Goal: Task Accomplishment & Management: Complete application form

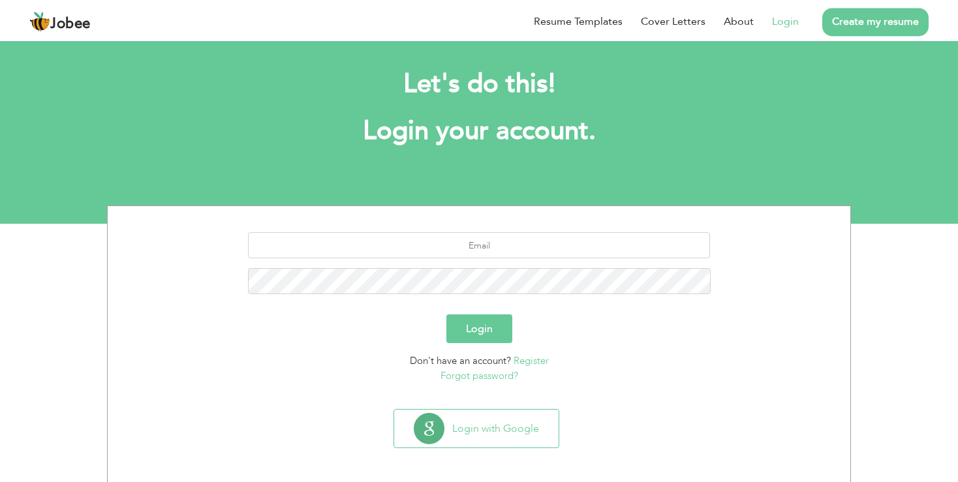
scroll to position [12, 0]
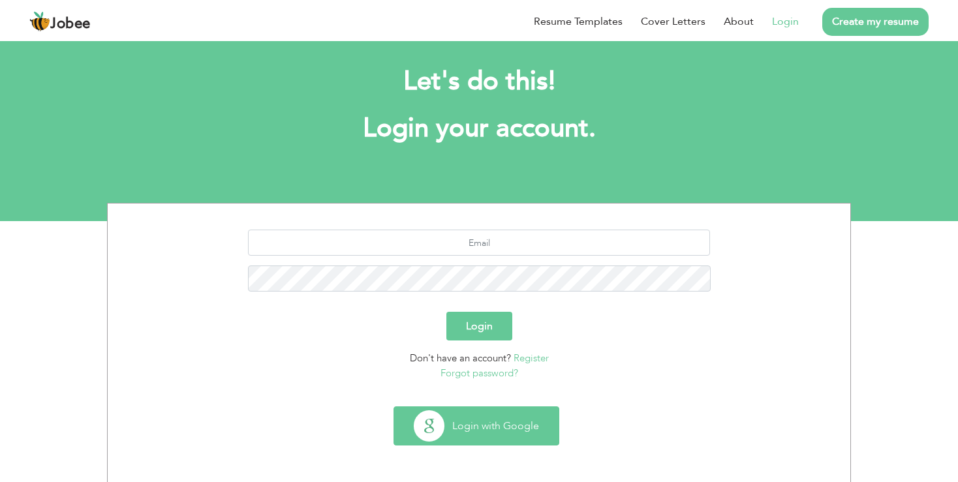
click at [433, 433] on button "Login with Google" at bounding box center [476, 426] width 164 height 38
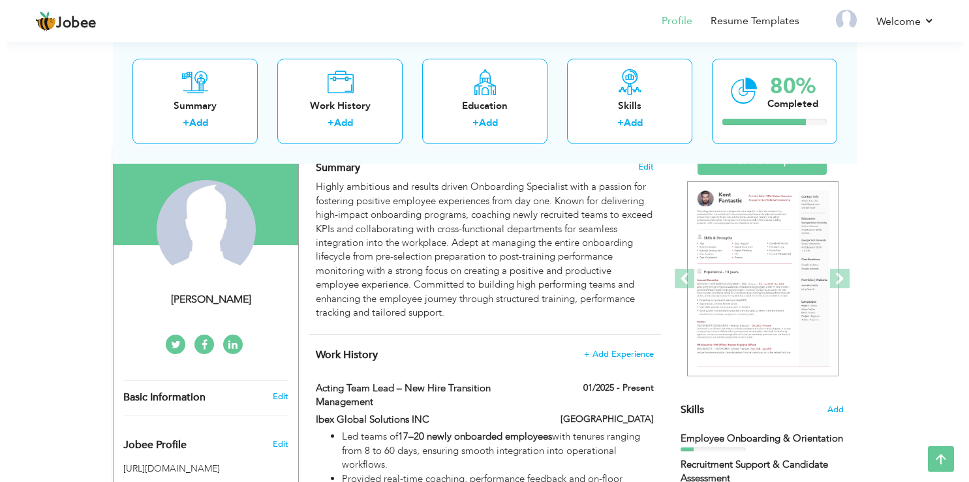
scroll to position [69, 0]
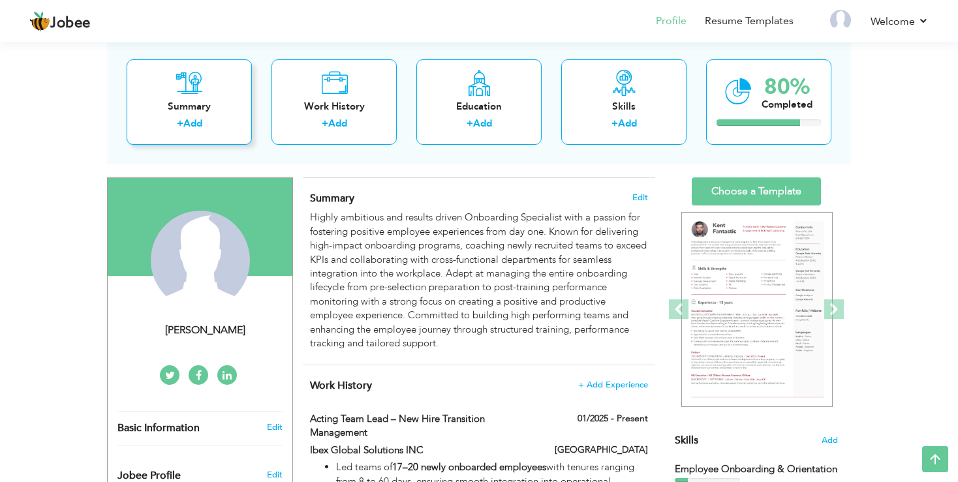
click at [163, 111] on div "Summary" at bounding box center [189, 106] width 104 height 14
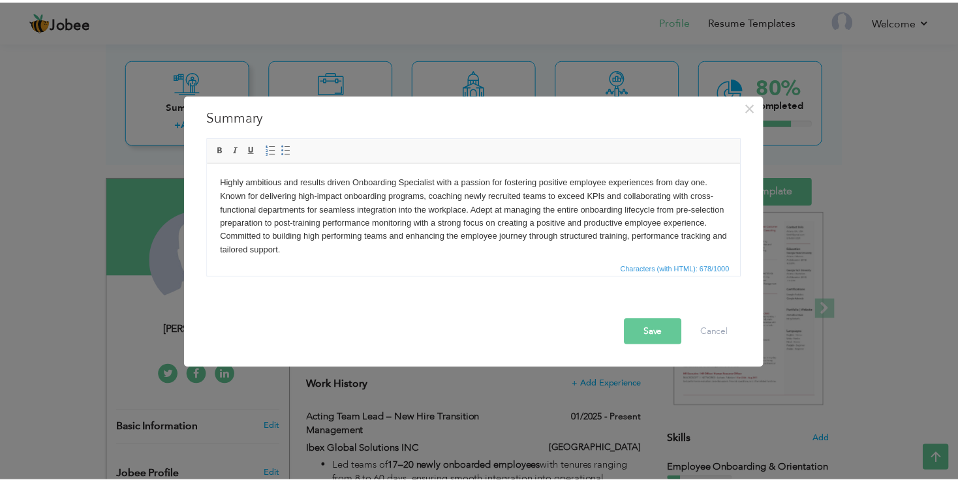
scroll to position [0, 0]
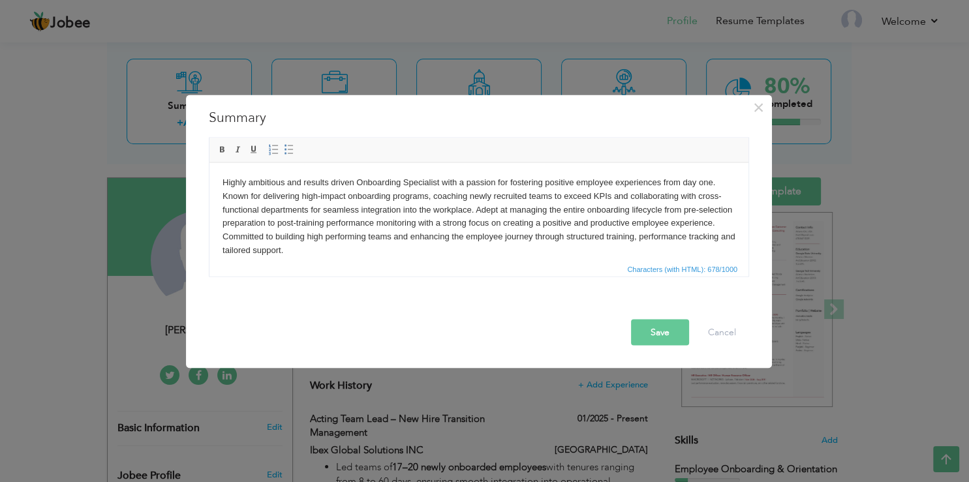
click at [652, 328] on button "Save" at bounding box center [660, 332] width 58 height 26
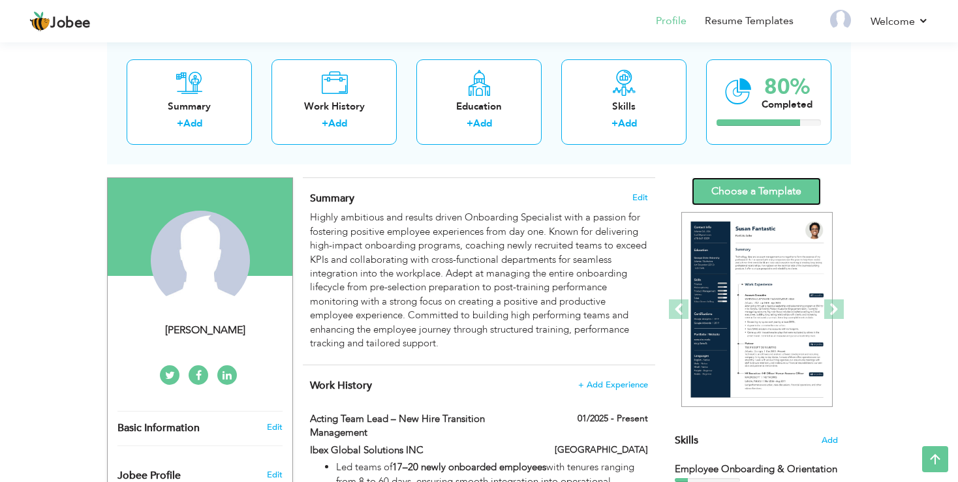
click at [785, 185] on link "Choose a Template" at bounding box center [756, 191] width 129 height 28
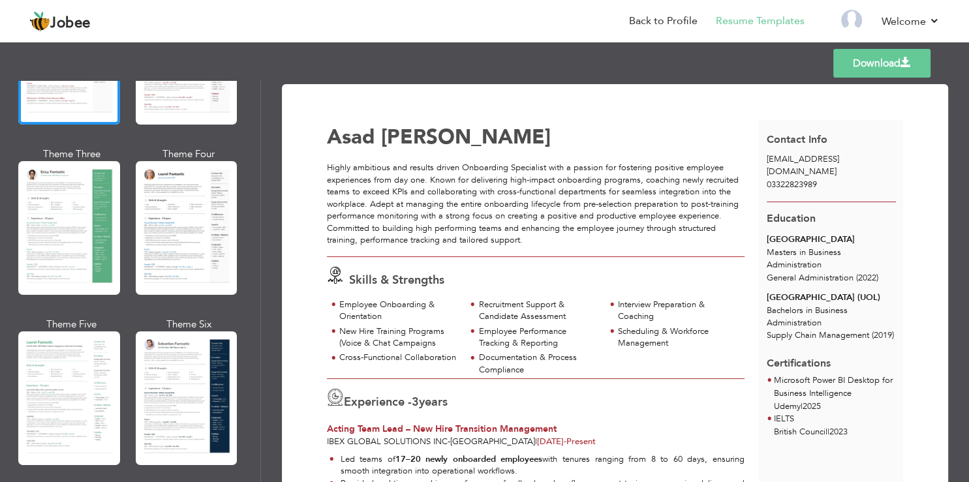
scroll to position [235, 0]
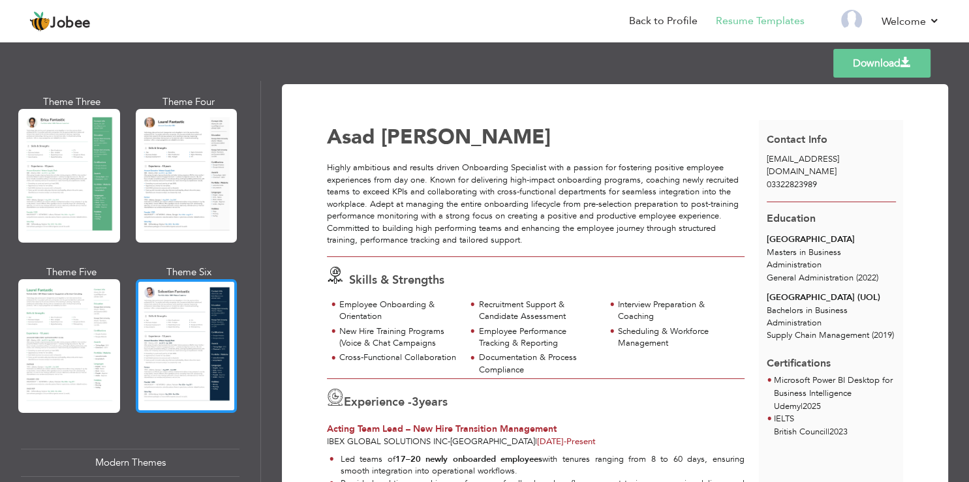
click at [174, 302] on div at bounding box center [187, 346] width 102 height 134
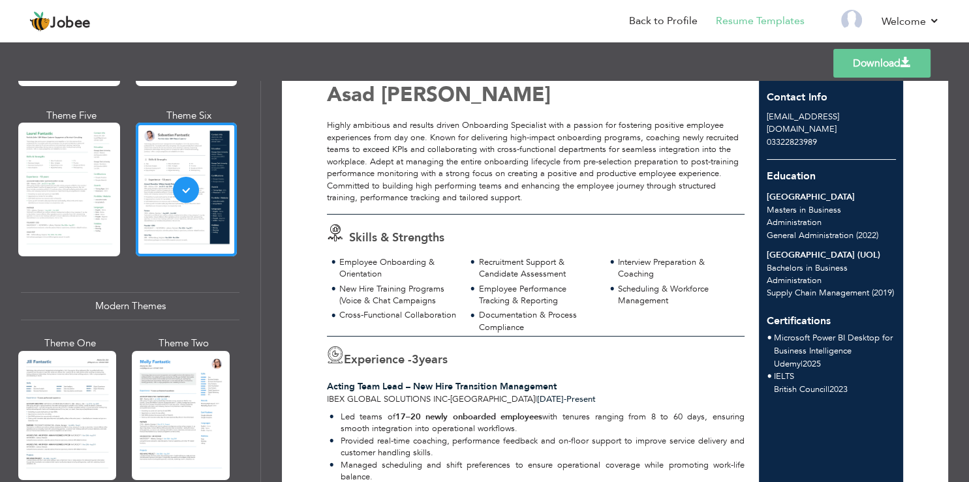
scroll to position [0, 0]
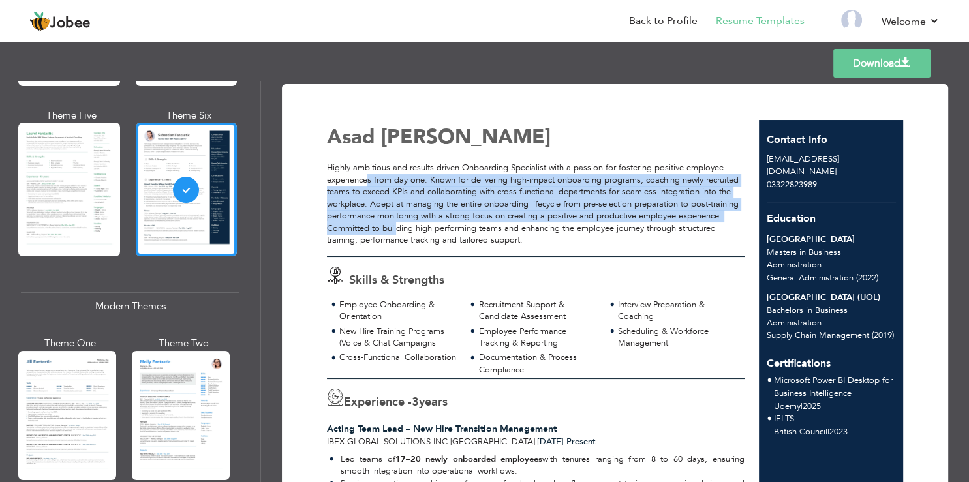
drag, startPoint x: 372, startPoint y: 177, endPoint x: 466, endPoint y: 251, distance: 119.9
click at [446, 231] on div "Highly ambitious and results driven Onboarding Specialist with a passion for fo…" at bounding box center [536, 204] width 418 height 85
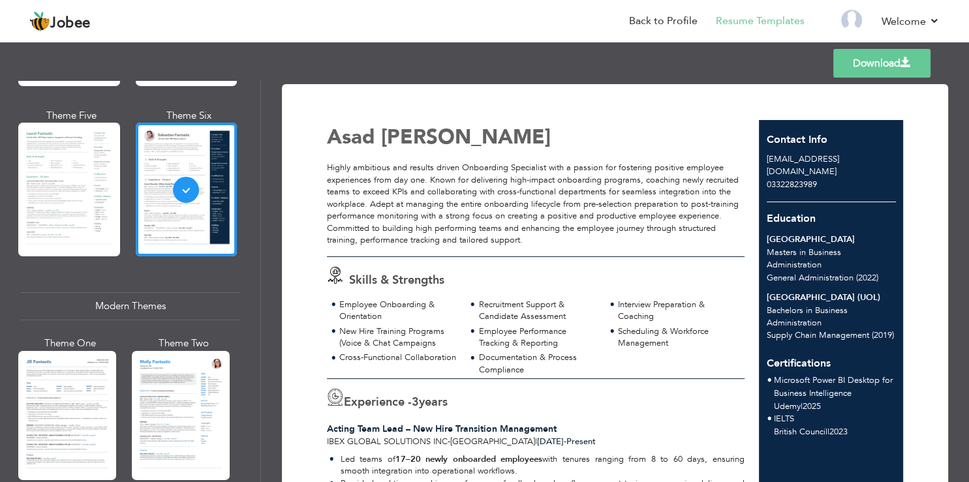
click at [482, 278] on div "Skills & Strengths" at bounding box center [540, 278] width 440 height 22
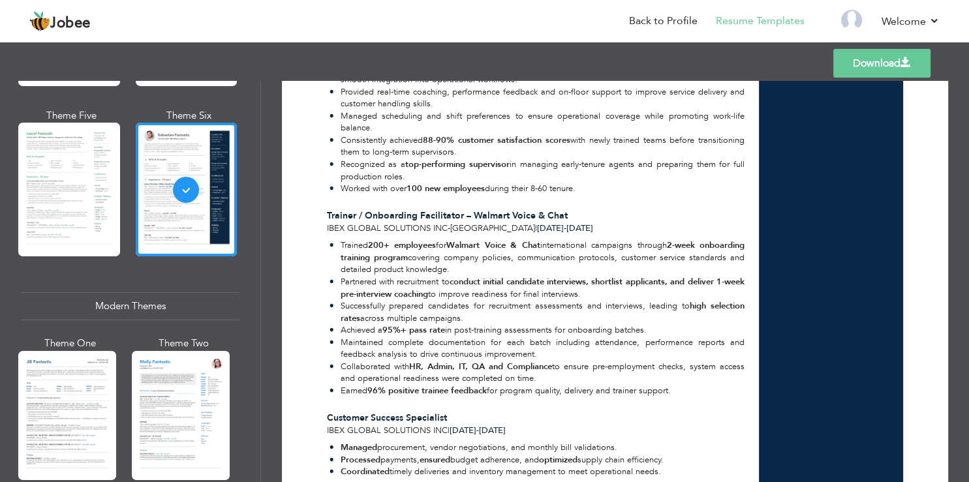
scroll to position [535, 0]
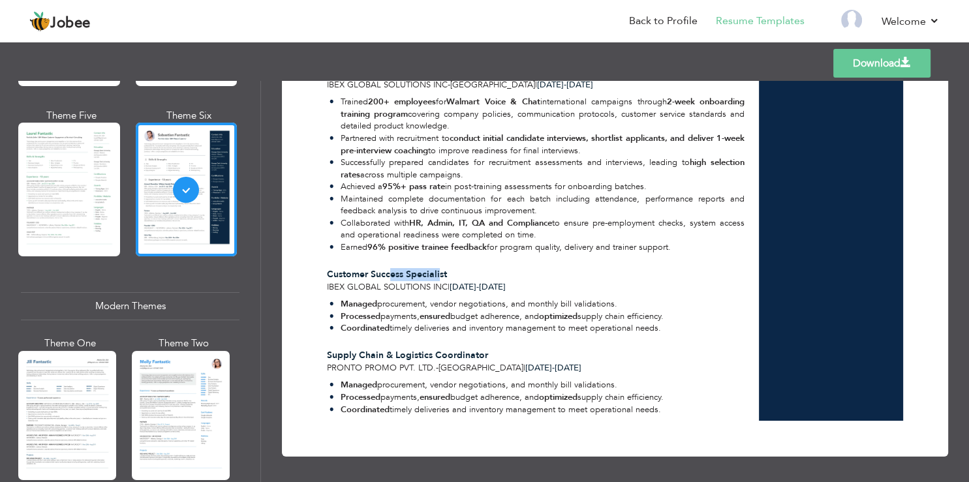
drag, startPoint x: 389, startPoint y: 268, endPoint x: 437, endPoint y: 313, distance: 65.6
click at [440, 271] on span "Customer Success Specialist" at bounding box center [387, 274] width 120 height 12
click at [404, 331] on li "Coordinated timely deliveries and inventory management to meet operational need…" at bounding box center [496, 328] width 334 height 12
drag, startPoint x: 355, startPoint y: 354, endPoint x: 466, endPoint y: 354, distance: 111.6
click at [444, 354] on span "Supply Chain & Logistics Coordinator" at bounding box center [407, 355] width 161 height 12
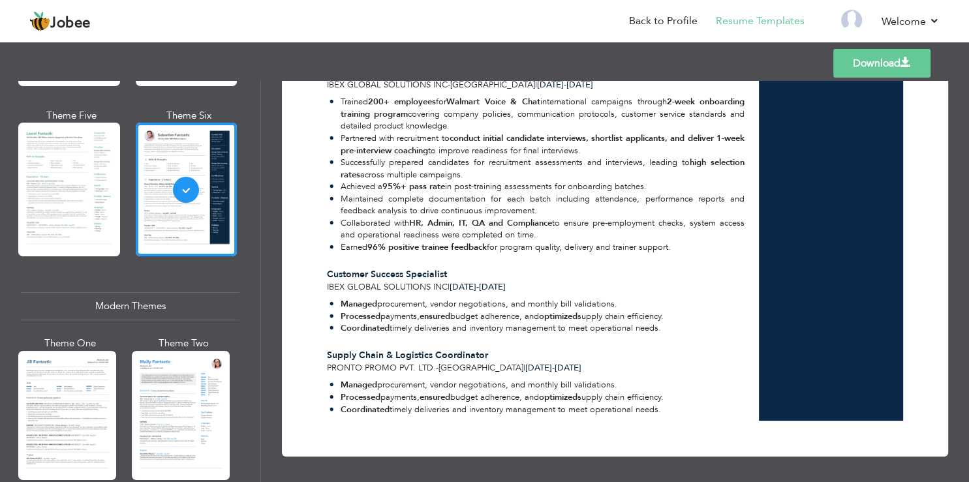
click at [467, 354] on span "Supply Chain & Logistics Coordinator" at bounding box center [407, 355] width 161 height 12
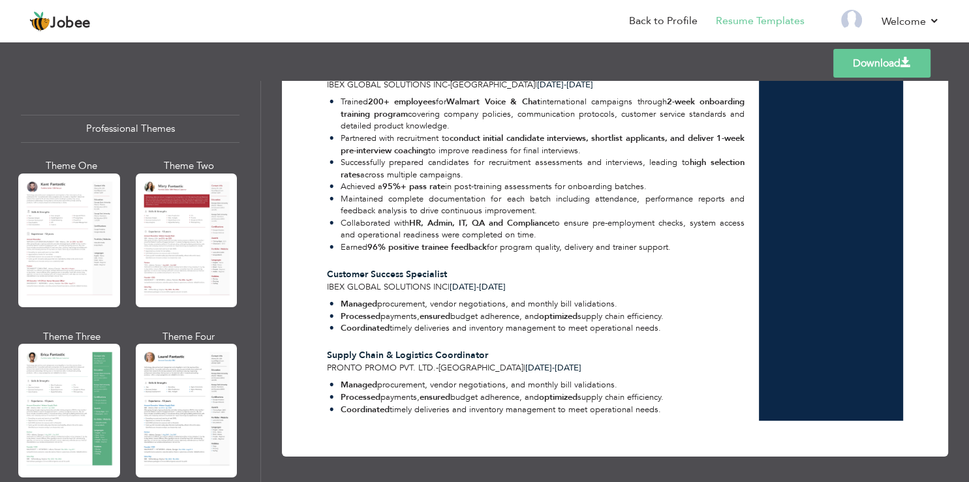
drag, startPoint x: 686, startPoint y: 400, endPoint x: 679, endPoint y: 403, distance: 7.6
click at [685, 400] on ul "Managed procurement, vendor negotiations, and monthly bill validations. Process…" at bounding box center [536, 397] width 418 height 37
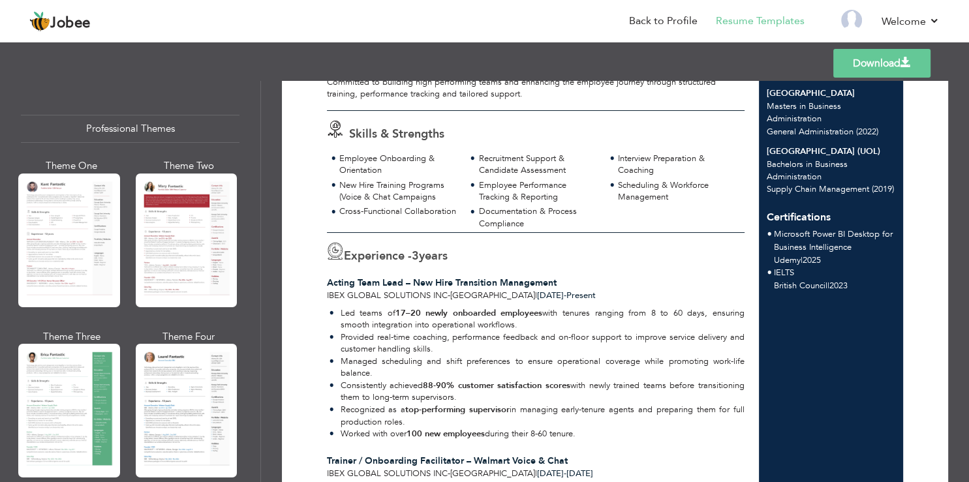
scroll to position [0, 0]
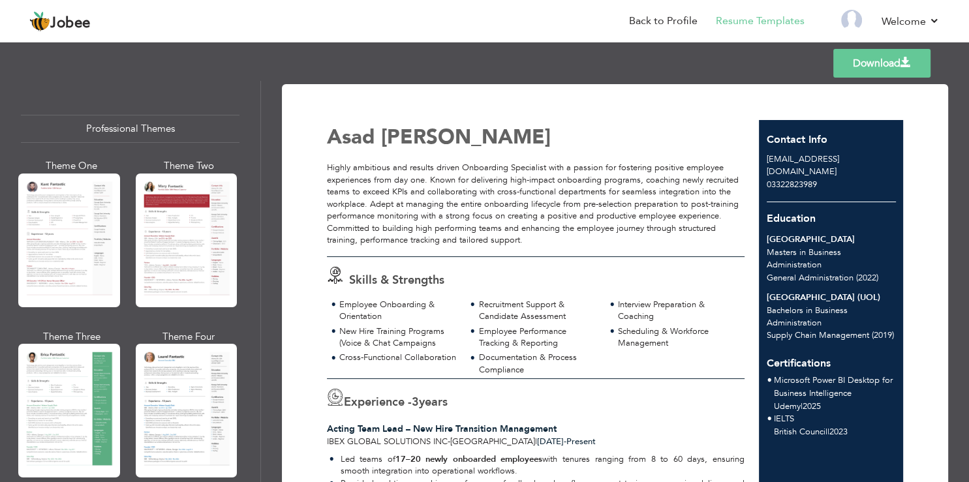
drag, startPoint x: 666, startPoint y: 410, endPoint x: 328, endPoint y: 136, distance: 434.7
copy div "Asad Aftab Highly ambitious and results driven Onboarding Specialist with a pas…"
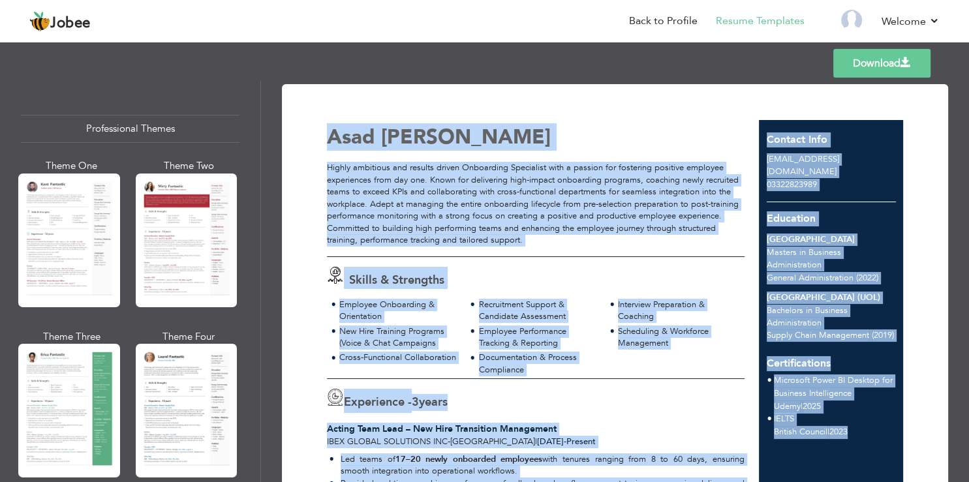
click at [328, 137] on span "Asad" at bounding box center [351, 136] width 48 height 27
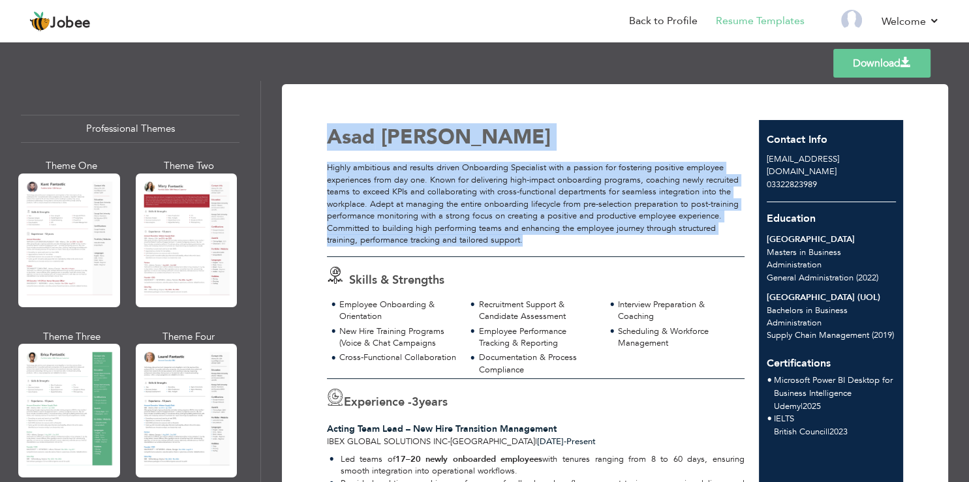
drag, startPoint x: 329, startPoint y: 142, endPoint x: 599, endPoint y: 159, distance: 270.6
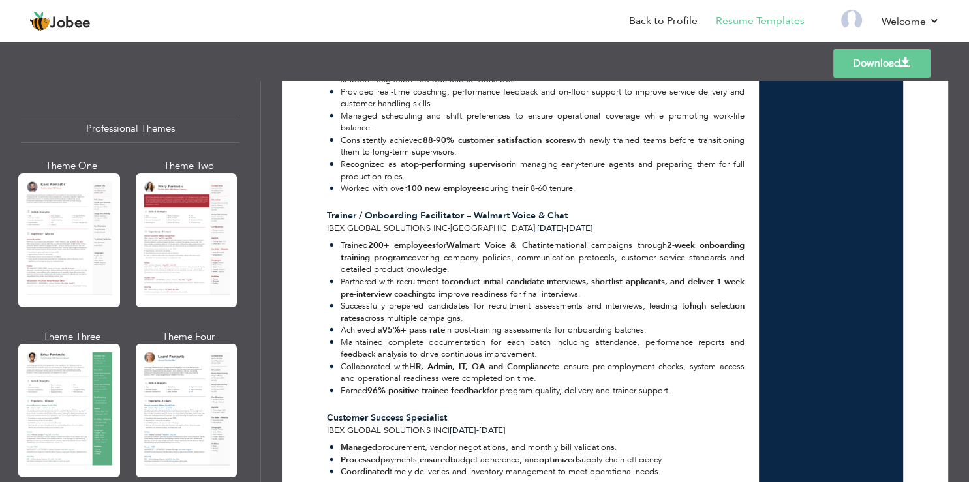
scroll to position [535, 0]
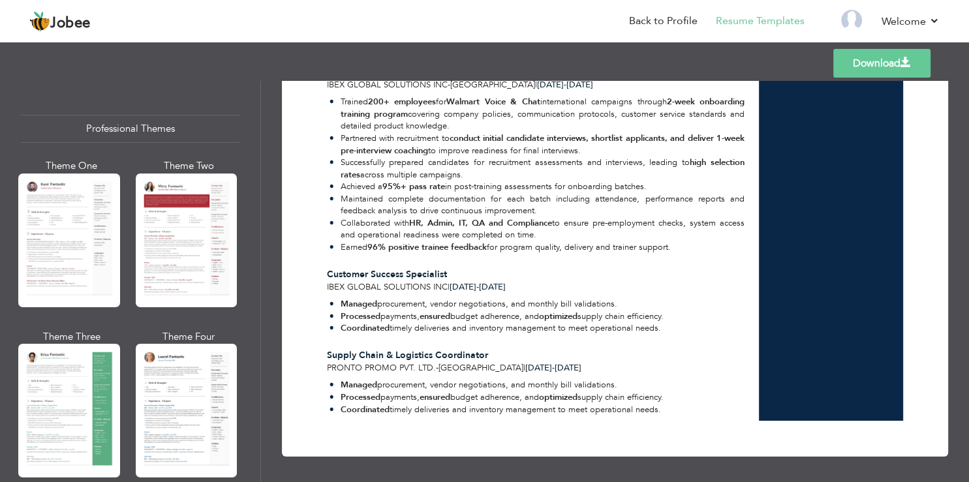
click at [696, 419] on div "Download Asad Aftab Skills & Strengths 3" at bounding box center [615, 2] width 620 height 875
drag, startPoint x: 667, startPoint y: 399, endPoint x: 668, endPoint y: 410, distance: 11.2
click at [666, 403] on ul "Managed procurement, vendor negotiations, and monthly bill validations. Process…" at bounding box center [536, 397] width 418 height 37
click at [672, 416] on div "Managed procurement, vendor negotiations, and monthly bill validations. Process…" at bounding box center [536, 397] width 433 height 46
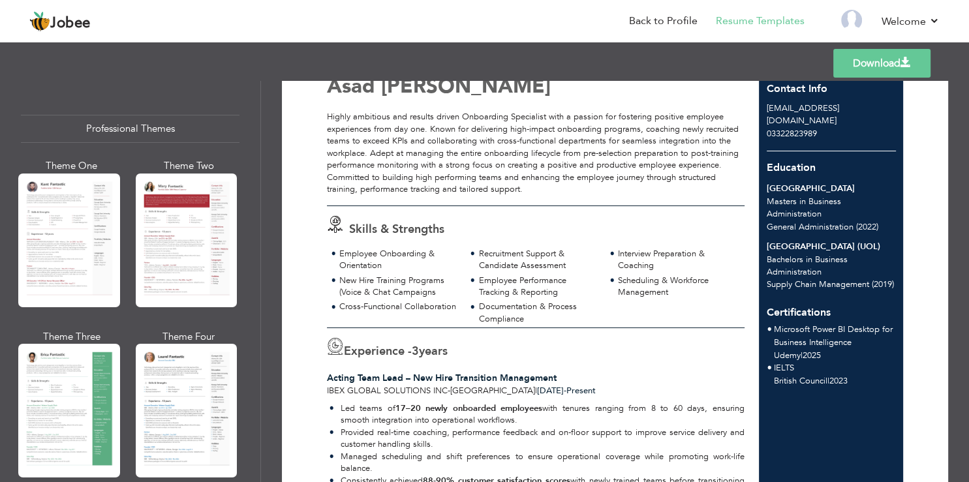
scroll to position [0, 0]
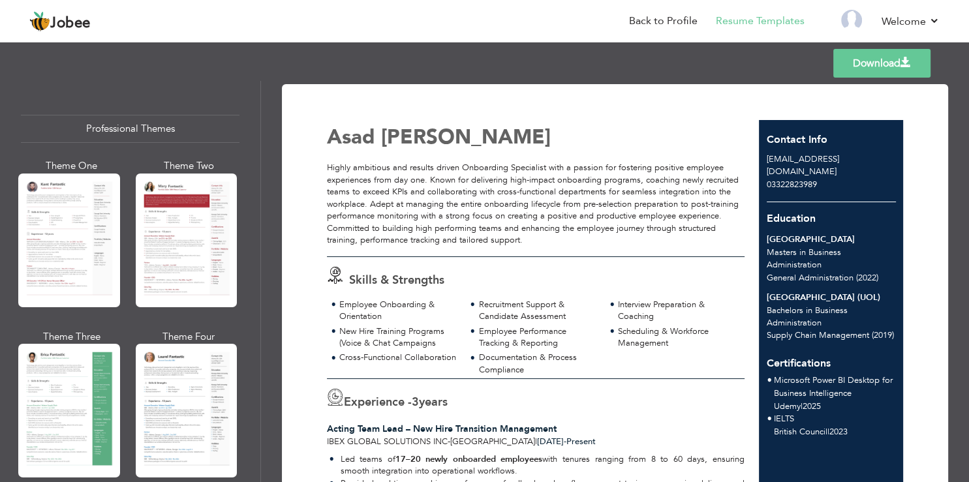
drag, startPoint x: 671, startPoint y: 409, endPoint x: 334, endPoint y: 136, distance: 433.2
copy div "Asad Aftab Highly ambitious and results driven Onboarding Specialist with a pas…"
drag, startPoint x: 764, startPoint y: 137, endPoint x: 802, endPoint y: 250, distance: 119.0
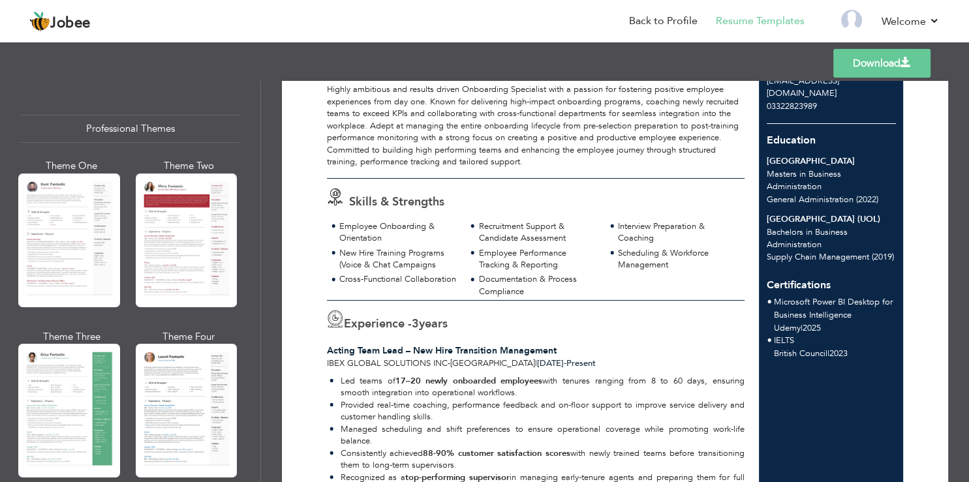
click at [802, 321] on span "Microsoft Power BI Desktop for Business Intelligence" at bounding box center [833, 308] width 119 height 25
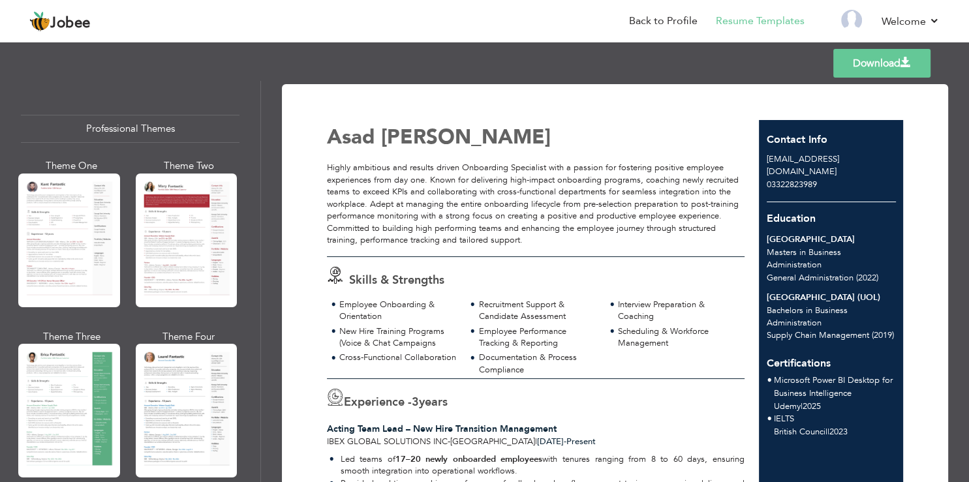
drag, startPoint x: 848, startPoint y: 442, endPoint x: 761, endPoint y: 142, distance: 311.8
copy div "Contact Info asadaftab143@gmail.com 03322823989 Education Government College Un…"
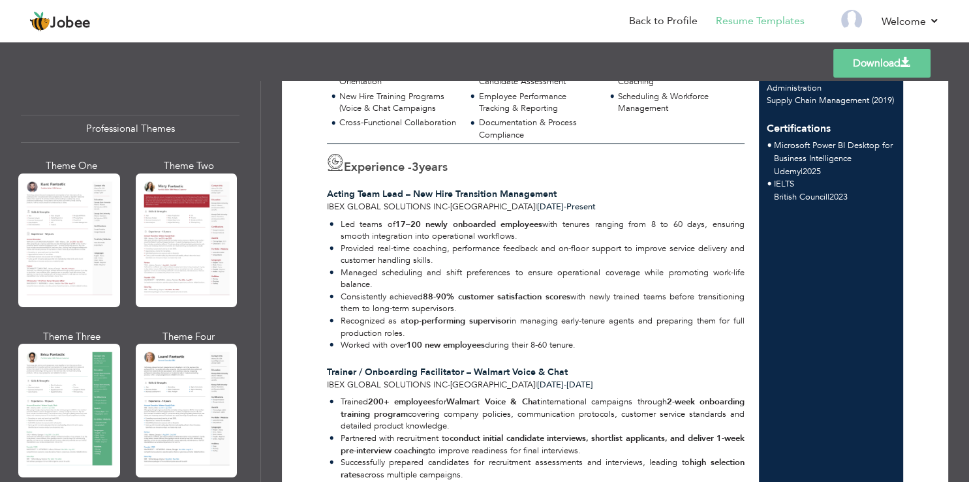
click at [495, 247] on li "Provided real-time coaching, performance feedback and on-floor support to impro…" at bounding box center [536, 255] width 415 height 24
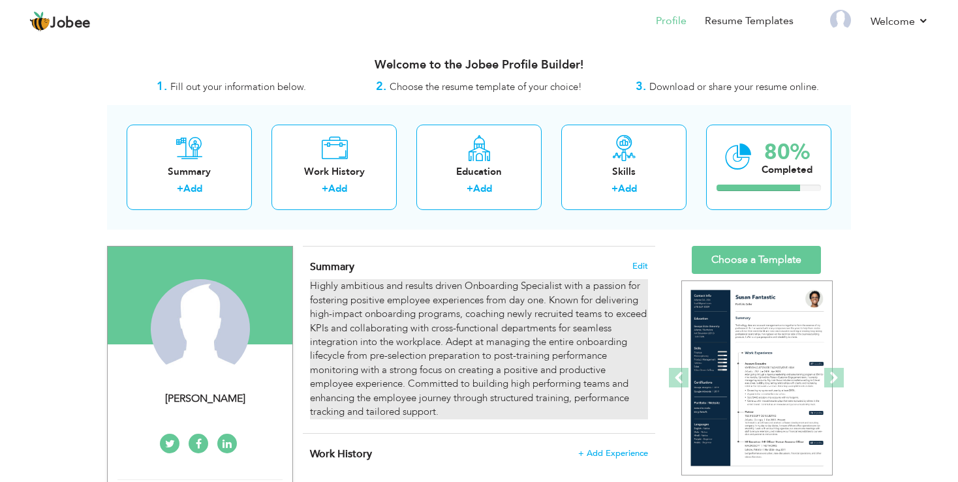
click at [359, 316] on div "Highly ambitious and results driven Onboarding Specialist with a passion for fo…" at bounding box center [479, 349] width 338 height 140
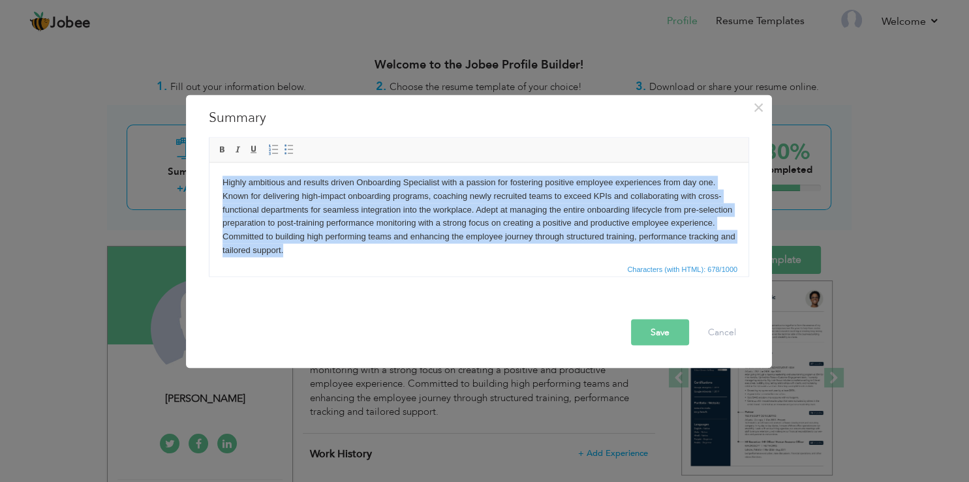
drag, startPoint x: 299, startPoint y: 248, endPoint x: 59, endPoint y: 50, distance: 311.5
click at [209, 162] on html "Highly ambitious and results driven Onboarding Specialist with a passion for fo…" at bounding box center [478, 211] width 539 height 98
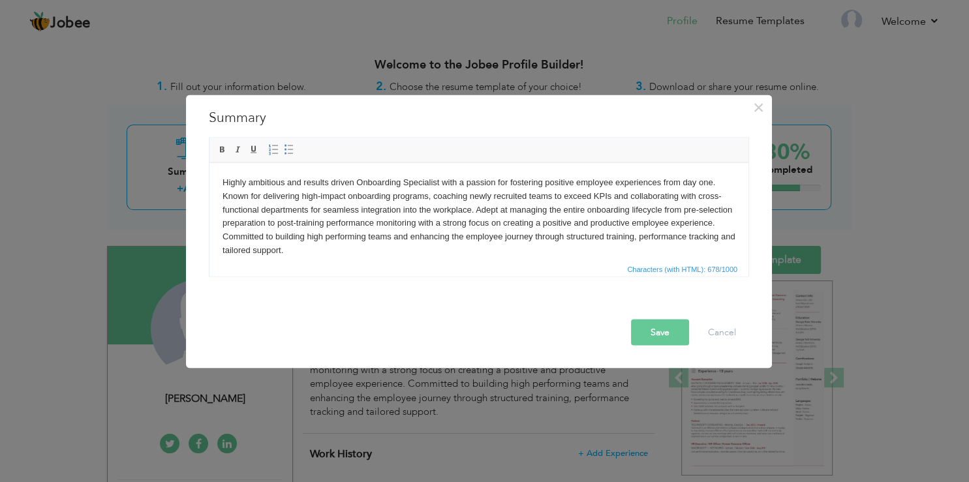
click at [348, 247] on body "Highly ambitious and results driven Onboarding Specialist with a passion for fo…" at bounding box center [478, 216] width 513 height 82
drag, startPoint x: 348, startPoint y: 247, endPoint x: 339, endPoint y: 232, distance: 17.8
click at [411, 186] on body "Highly ambitious and results driven Onboarding Specialist with a passion for fo…" at bounding box center [478, 216] width 513 height 82
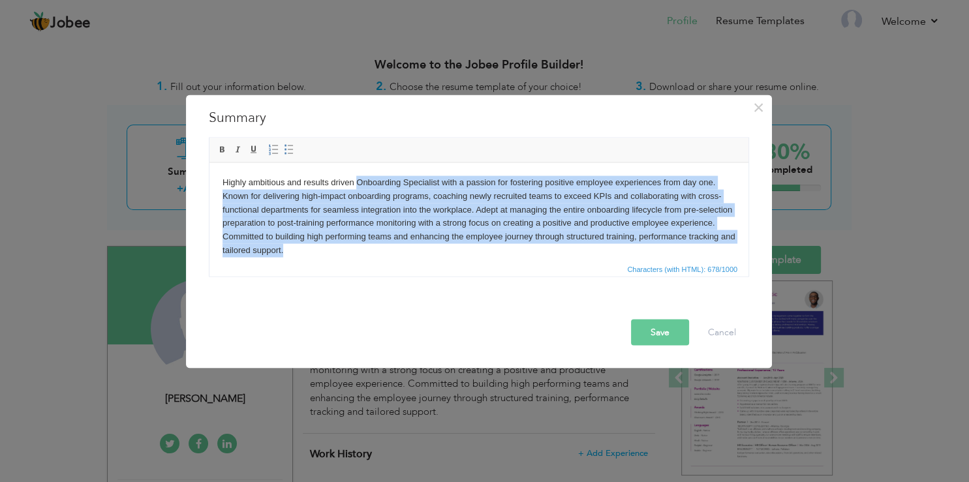
drag, startPoint x: 312, startPoint y: 256, endPoint x: 359, endPoint y: 176, distance: 93.3
click at [359, 176] on body "Highly ambitious and results driven Onboarding Specialist with a passion for fo…" at bounding box center [478, 216] width 513 height 82
paste body
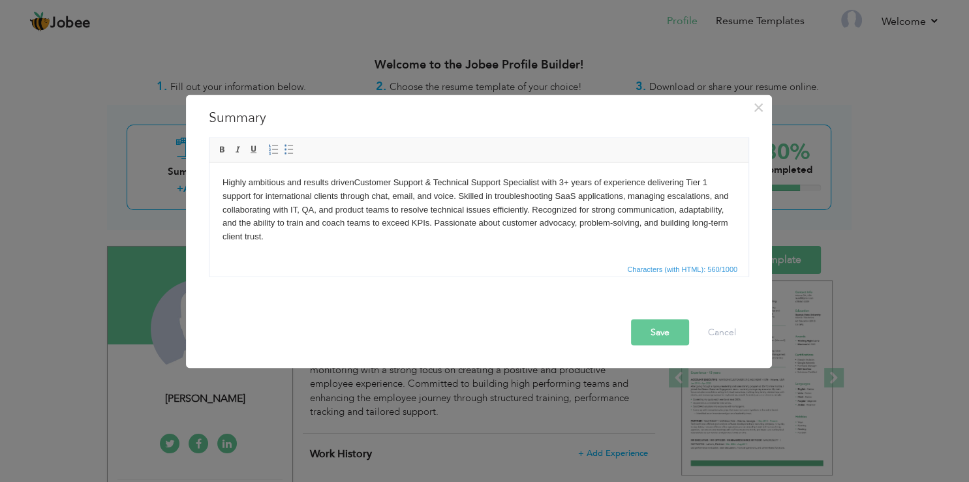
click at [565, 181] on body "Highly ambitious and results driven Customer Support & Technical Support Specia…" at bounding box center [478, 209] width 513 height 68
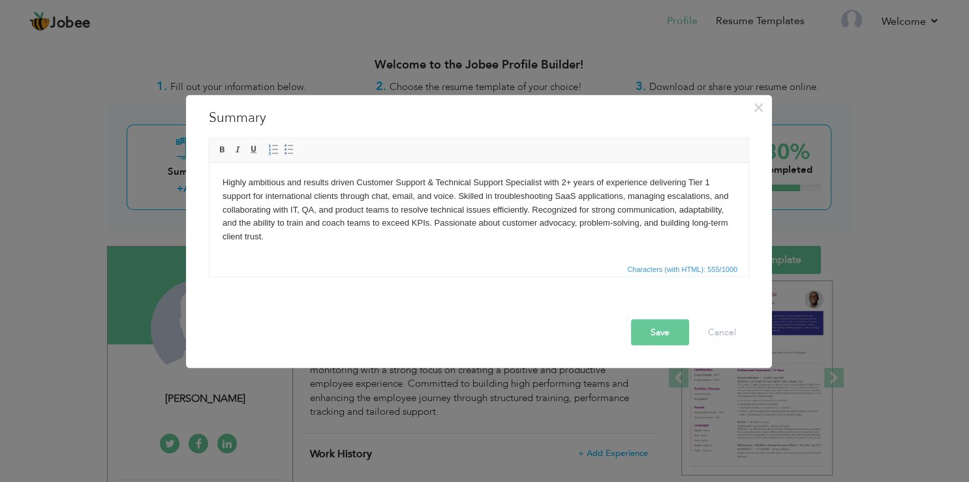
drag, startPoint x: 313, startPoint y: 206, endPoint x: 318, endPoint y: 212, distance: 7.9
click at [315, 207] on body "Highly ambitious and results driven Customer Support & Technical Support Specia…" at bounding box center [478, 209] width 513 height 68
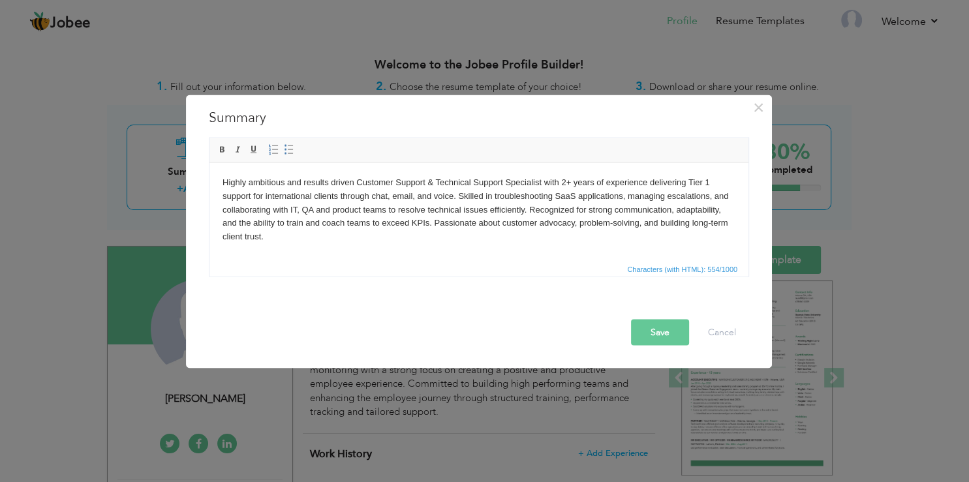
click at [416, 199] on body "Highly ambitious and results driven Customer Support & Technical Support Specia…" at bounding box center [478, 209] width 513 height 68
click at [684, 196] on body "Highly ambitious and results driven Customer Support & Technical Support Specia…" at bounding box center [478, 209] width 513 height 68
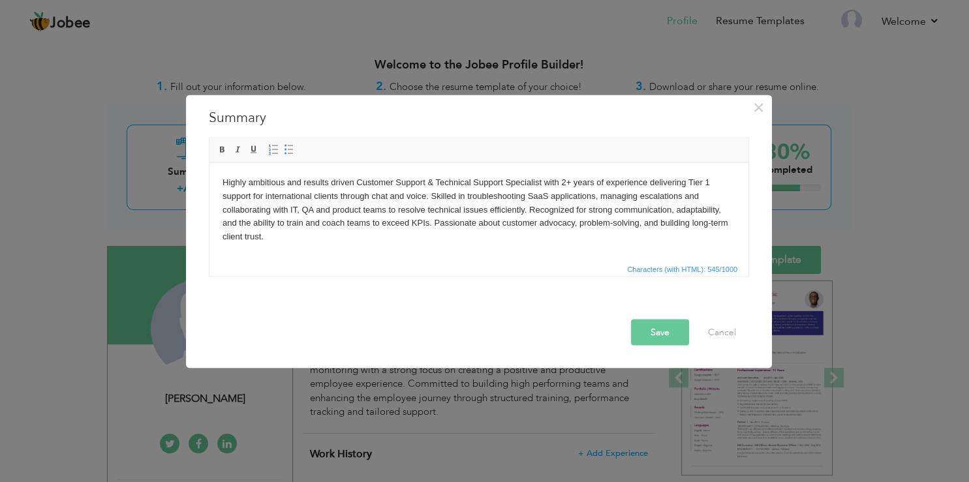
click at [643, 226] on body "Highly ambitious and results driven Customer Support & Technical Support Specia…" at bounding box center [478, 209] width 513 height 68
click at [477, 230] on body "Highly ambitious and results driven Customer Support & Technical Support Specia…" at bounding box center [478, 209] width 513 height 68
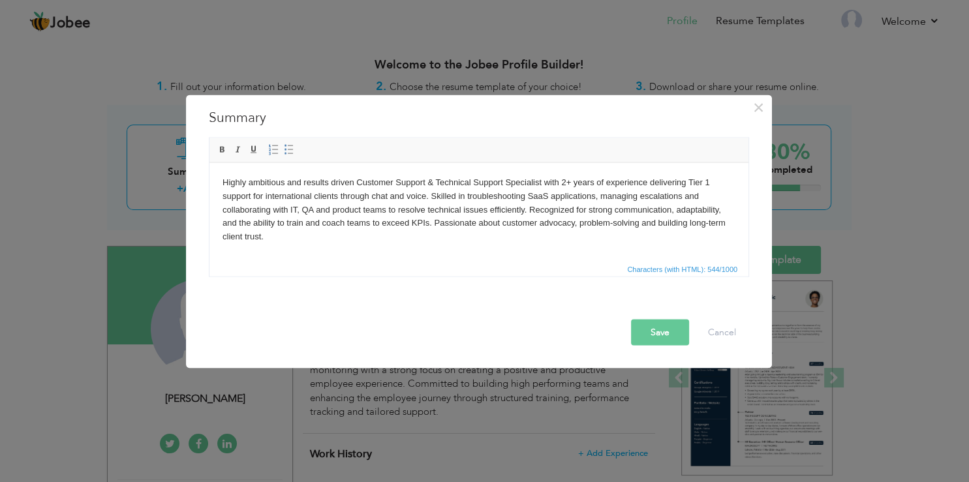
click at [361, 183] on body "Highly ambitious and results driven Customer Support & Technical Support Specia…" at bounding box center [478, 209] width 513 height 68
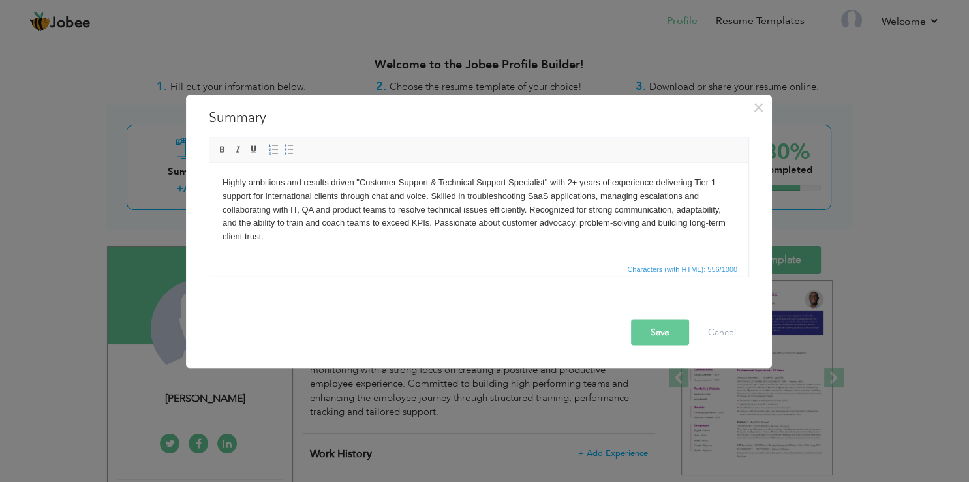
click at [667, 328] on button "Save" at bounding box center [660, 332] width 58 height 26
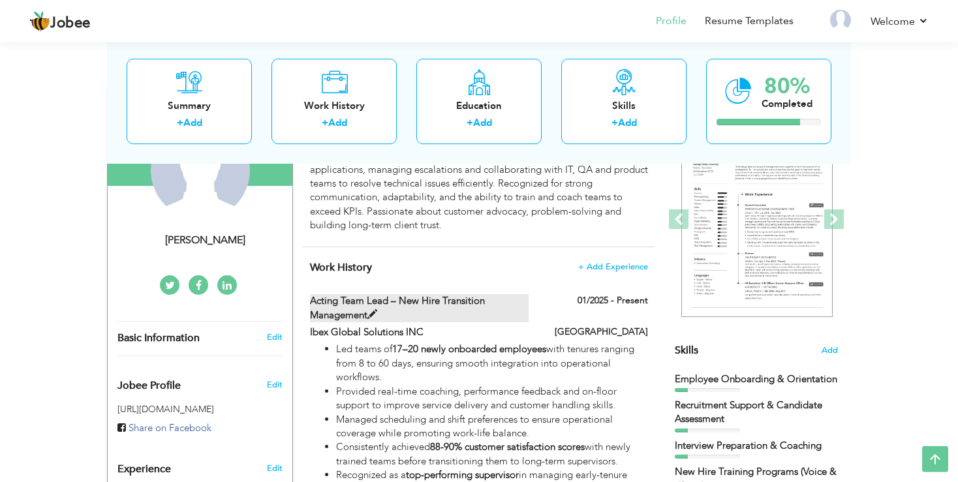
scroll to position [138, 0]
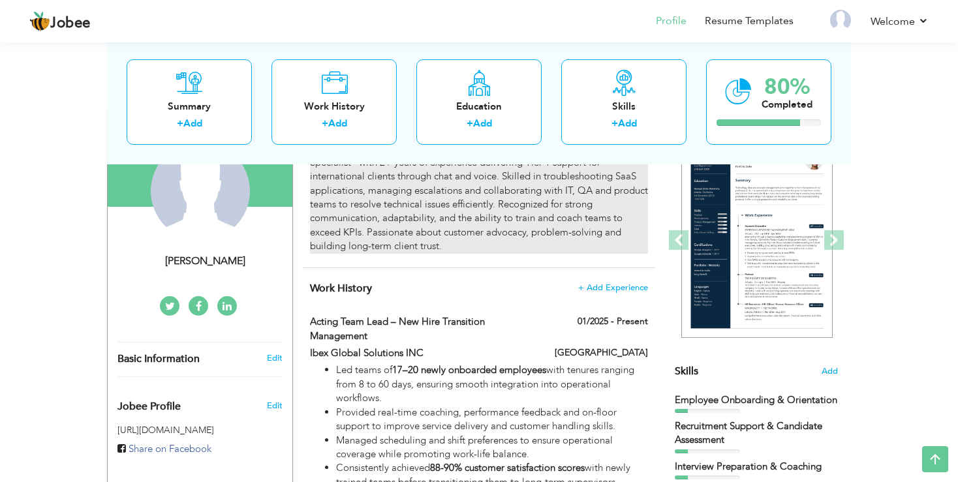
click at [460, 245] on div "Highly ambitious and results driven "Customer Support & Technical Support Speci…" at bounding box center [479, 198] width 338 height 112
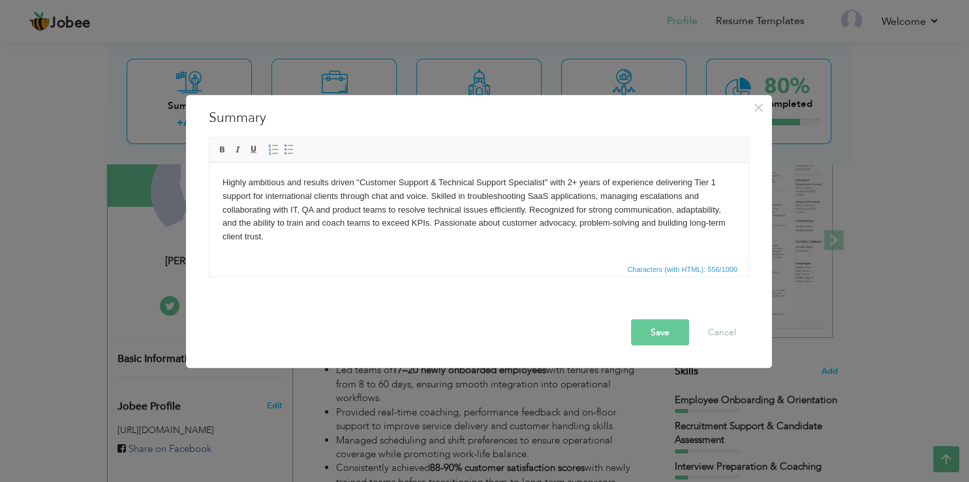
click at [292, 238] on body "Highly ambitious and results driven "Customer Support & Technical Support Speci…" at bounding box center [478, 209] width 513 height 68
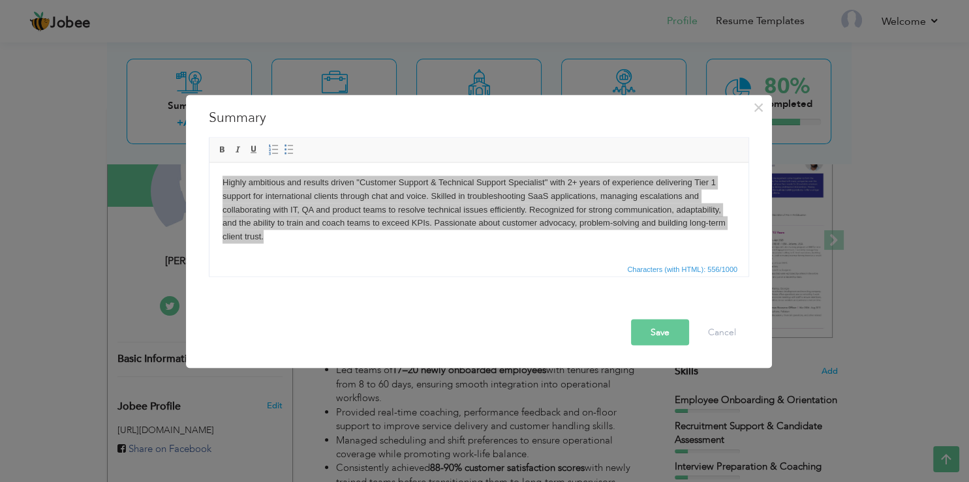
click at [673, 326] on button "Save" at bounding box center [660, 332] width 58 height 26
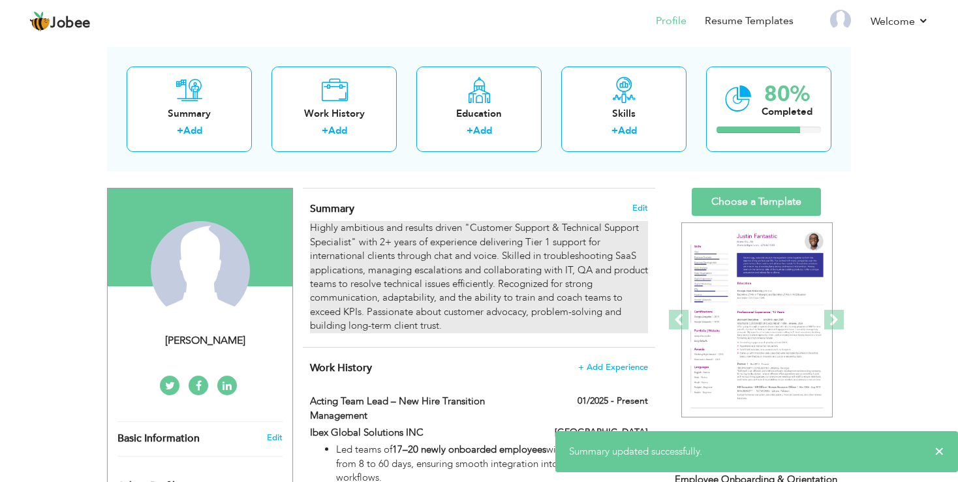
scroll to position [0, 0]
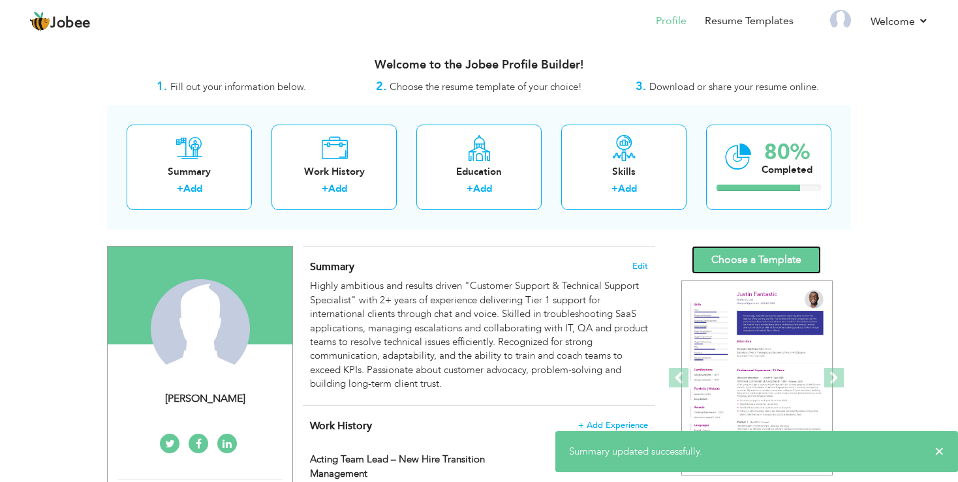
click at [727, 264] on link "Choose a Template" at bounding box center [756, 260] width 129 height 28
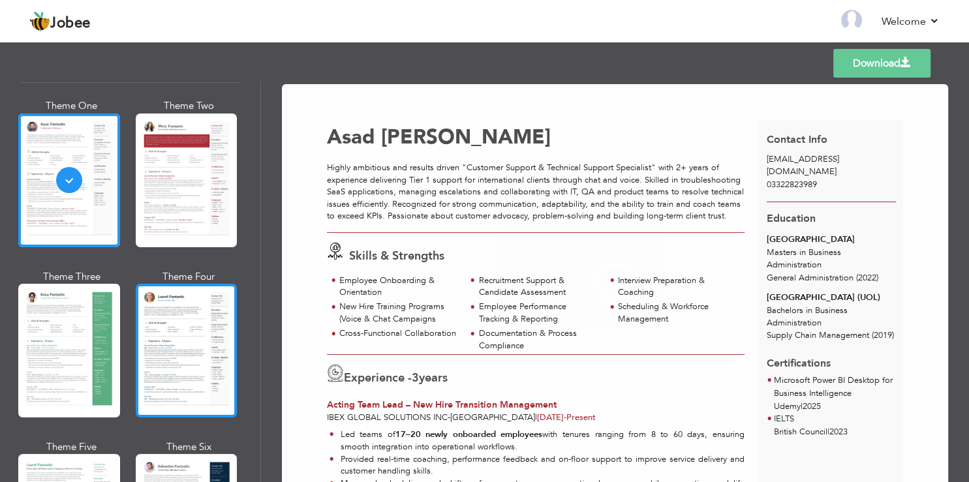
scroll to position [78, 0]
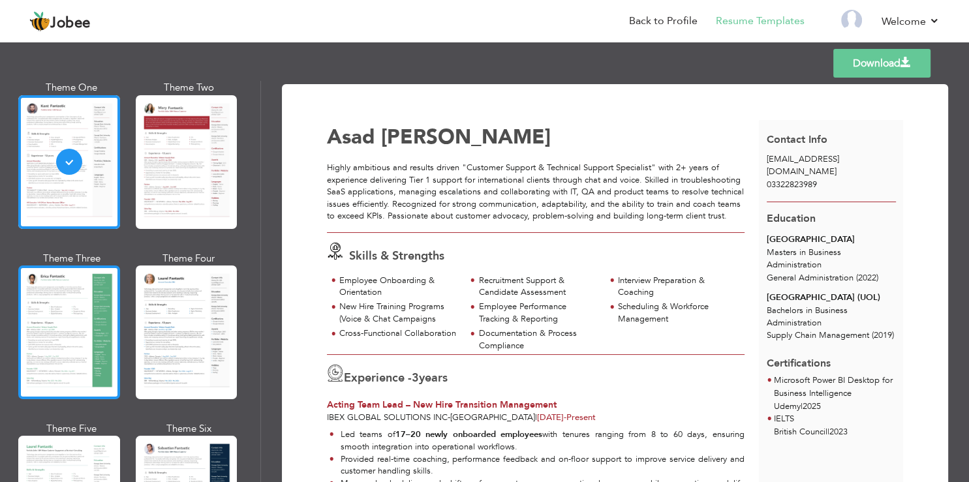
click at [73, 343] on div at bounding box center [69, 333] width 102 height 134
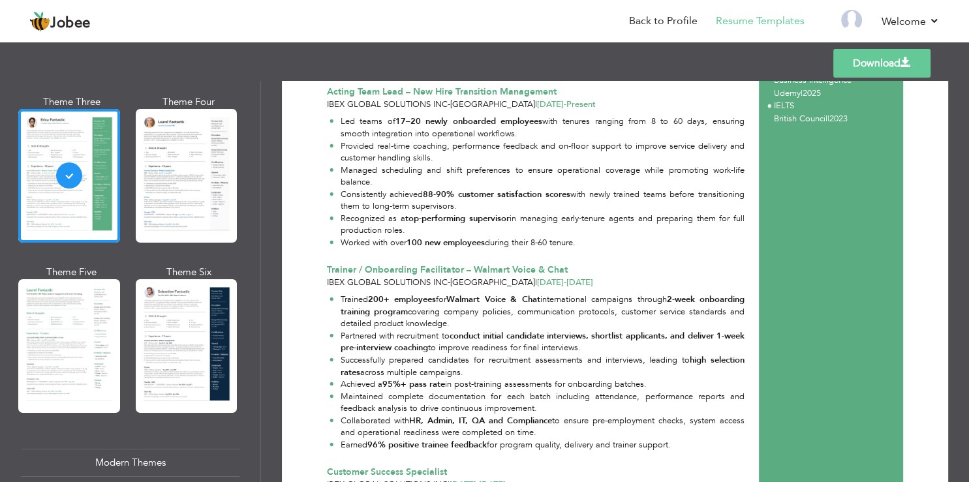
scroll to position [470, 0]
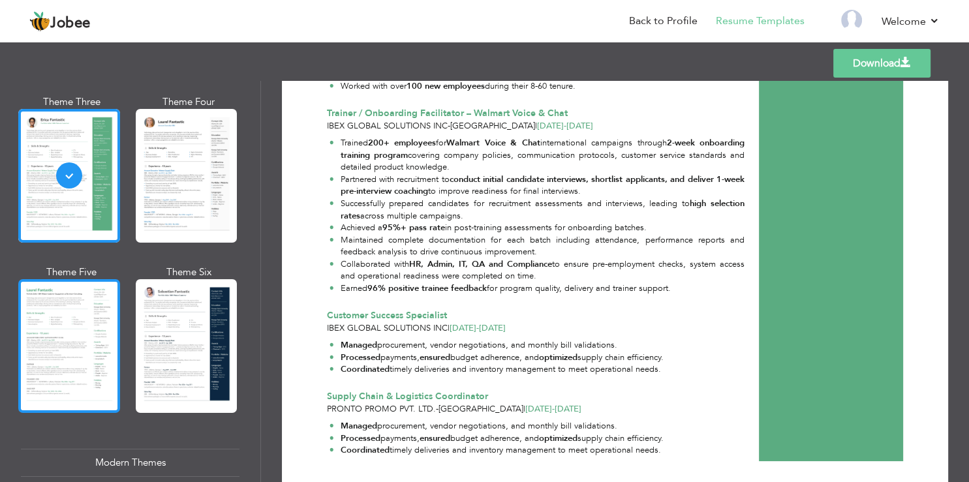
click at [112, 303] on div at bounding box center [69, 346] width 102 height 134
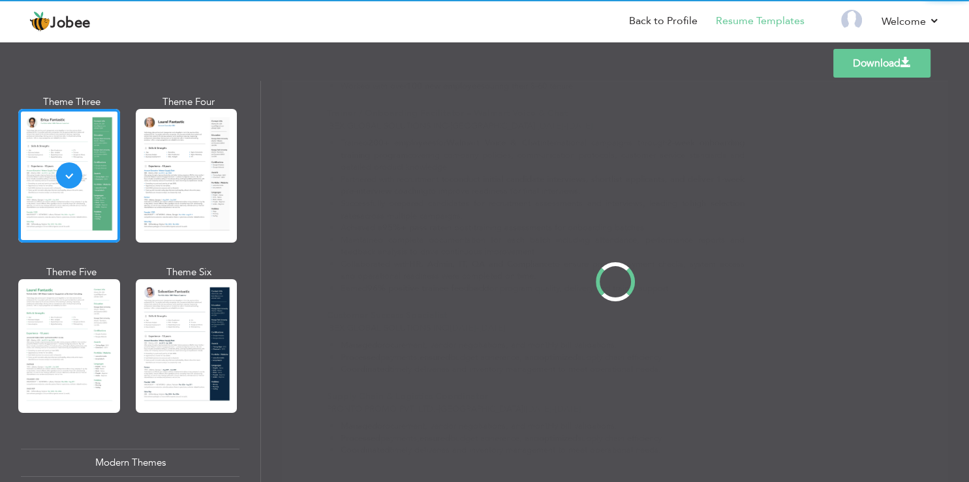
click at [173, 296] on div "Professional Themes Theme One Theme Two Theme Three Theme Four" at bounding box center [484, 281] width 969 height 401
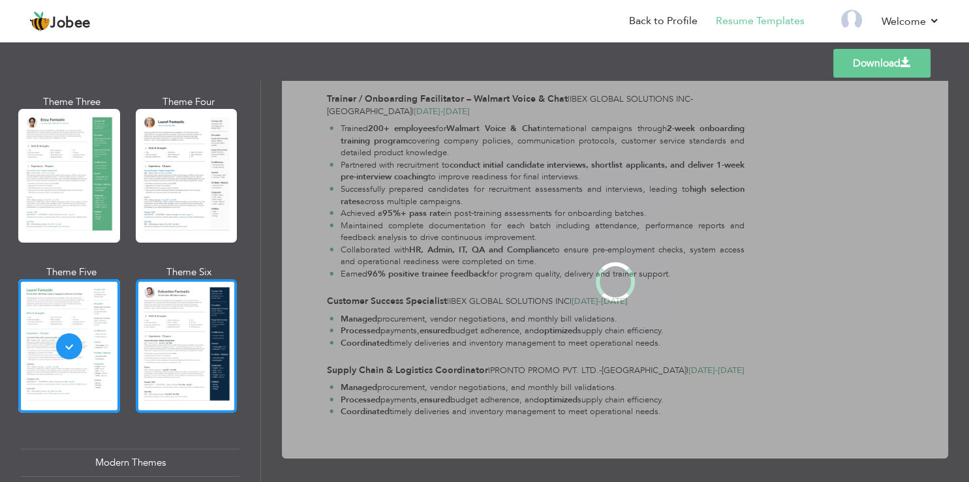
scroll to position [0, 0]
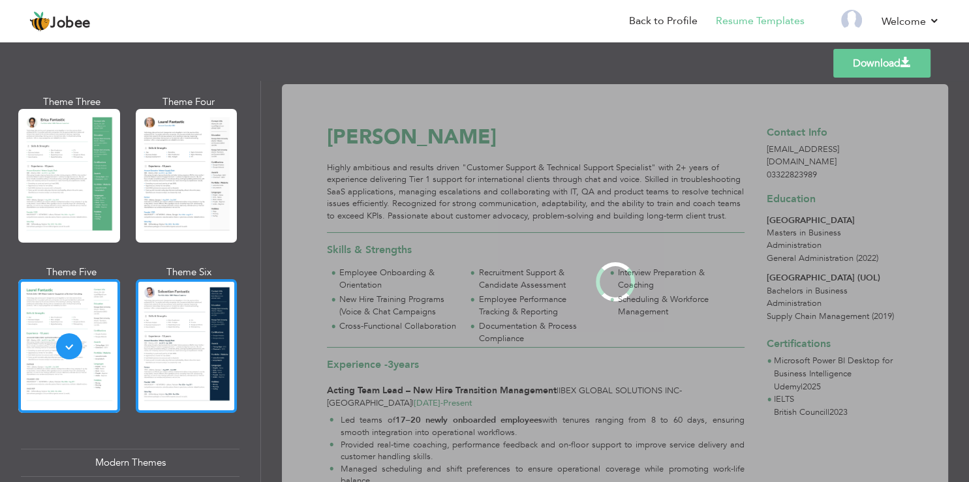
click at [184, 319] on div at bounding box center [187, 346] width 102 height 134
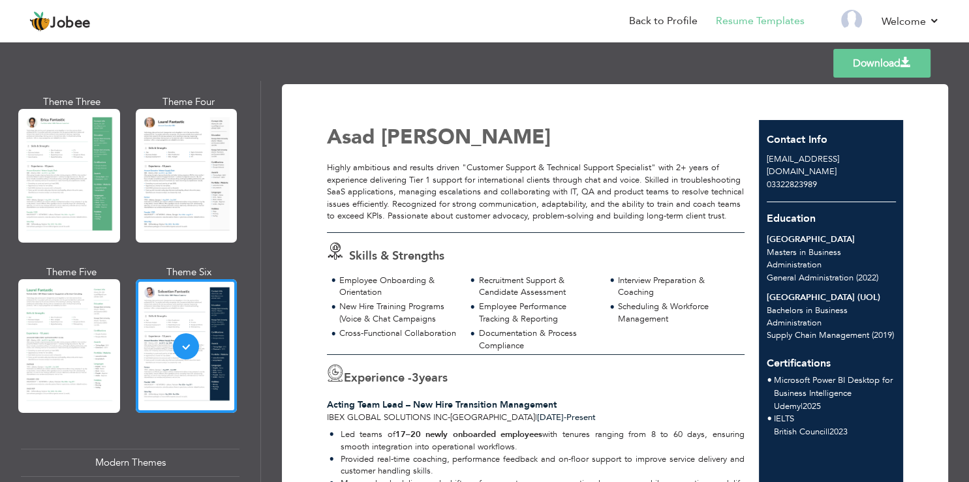
click at [883, 64] on link "Download" at bounding box center [881, 63] width 97 height 29
click at [617, 163] on div "Highly ambitious and results driven "Customer Support & Technical Support Speci…" at bounding box center [536, 192] width 418 height 61
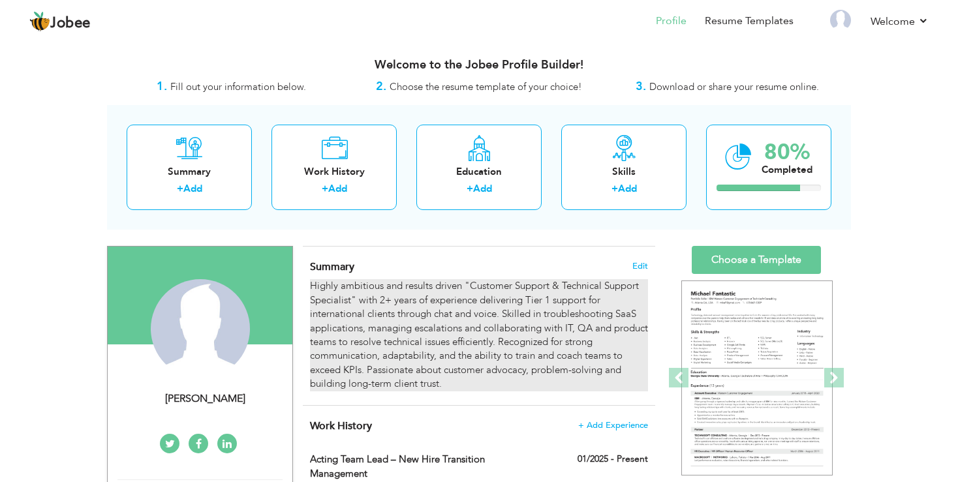
click at [406, 312] on div "Highly ambitious and results driven "Customer Support & Technical Support Speci…" at bounding box center [479, 335] width 338 height 112
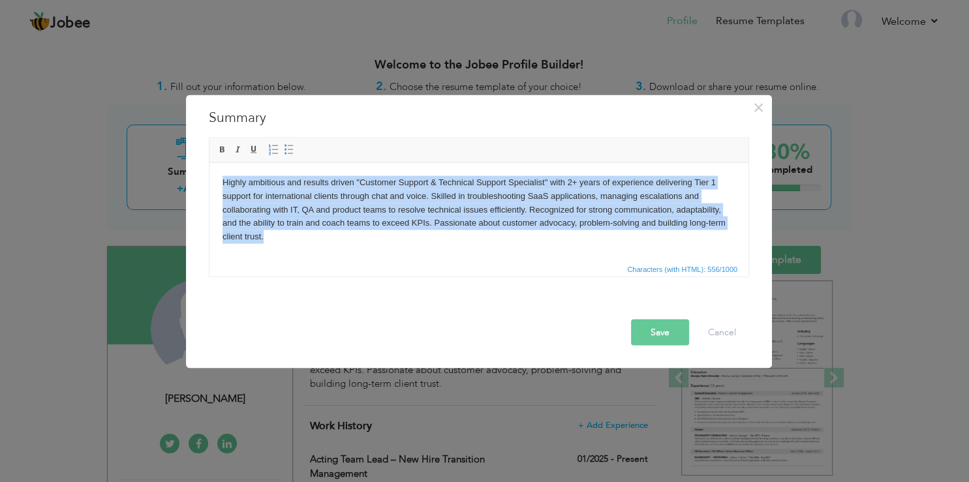
paste body
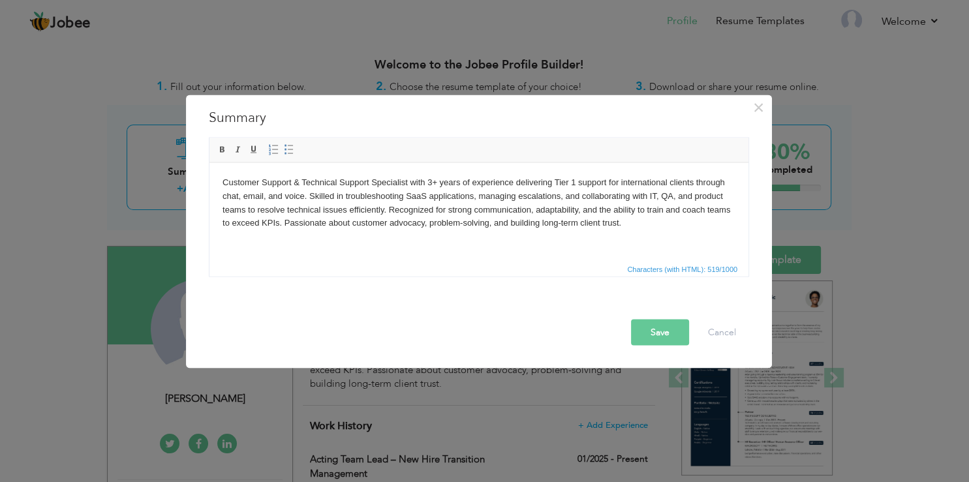
drag, startPoint x: 228, startPoint y: 178, endPoint x: 227, endPoint y: 201, distance: 22.8
click at [228, 178] on body "Customer Support & Technical Support Specialist with 3+ years of experience del…" at bounding box center [478, 202] width 513 height 54
click at [738, 338] on button "Cancel" at bounding box center [722, 332] width 54 height 26
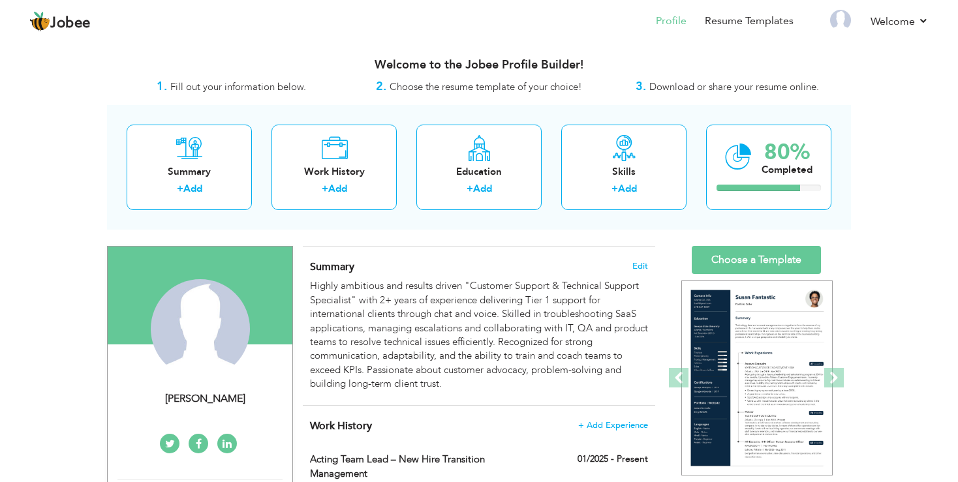
click at [377, 268] on h4 "Summary Edit" at bounding box center [479, 266] width 338 height 13
click at [638, 264] on span "Edit" at bounding box center [640, 266] width 16 height 9
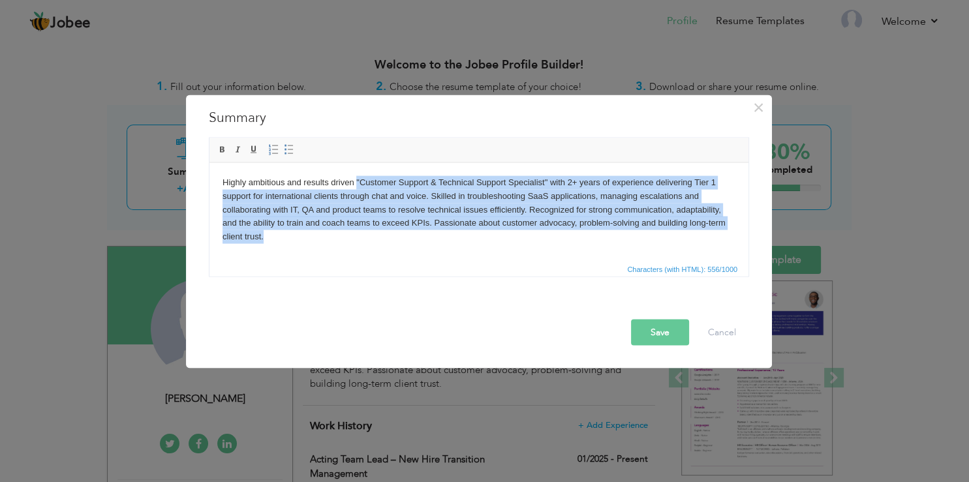
drag, startPoint x: 314, startPoint y: 233, endPoint x: 356, endPoint y: 179, distance: 68.3
click at [356, 179] on body "Highly ambitious and results driven "Customer Support & Technical Support Speci…" at bounding box center [478, 209] width 513 height 68
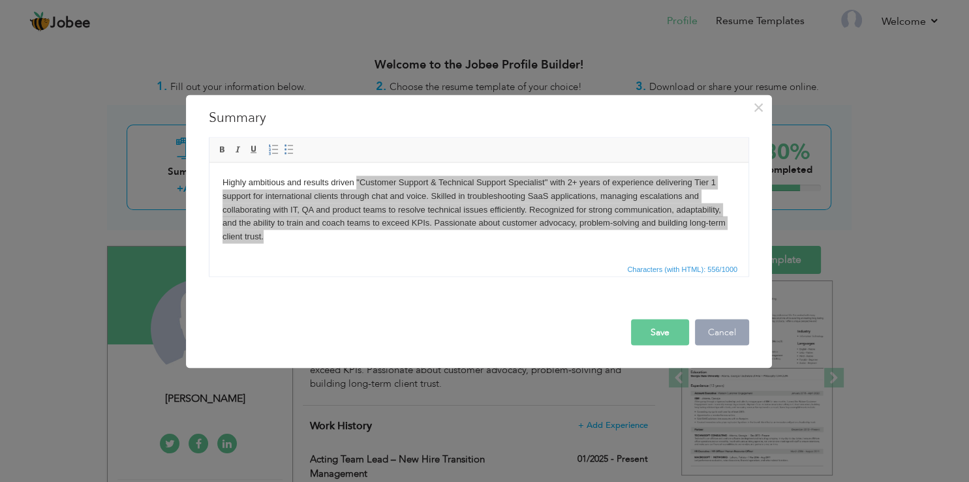
click at [711, 344] on button "Cancel" at bounding box center [722, 332] width 54 height 26
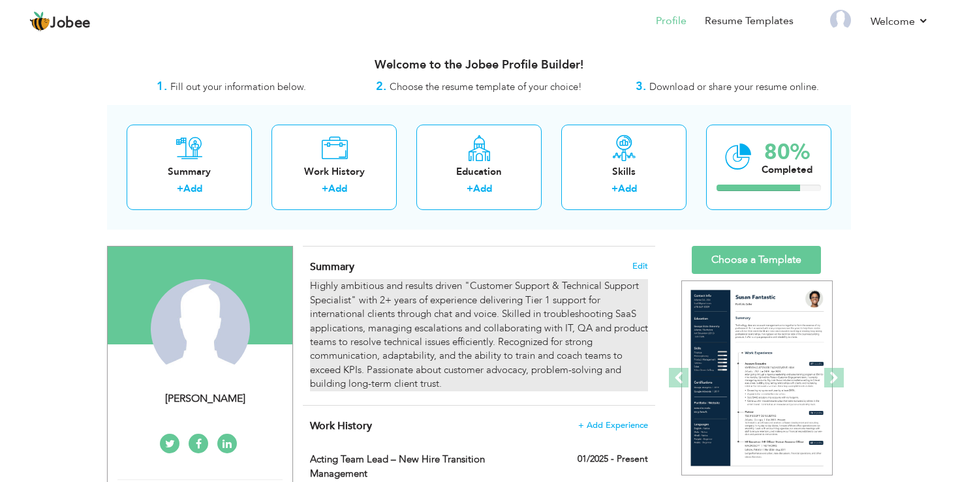
click at [387, 302] on div "Highly ambitious and results driven "Customer Support & Technical Support Speci…" at bounding box center [479, 335] width 338 height 112
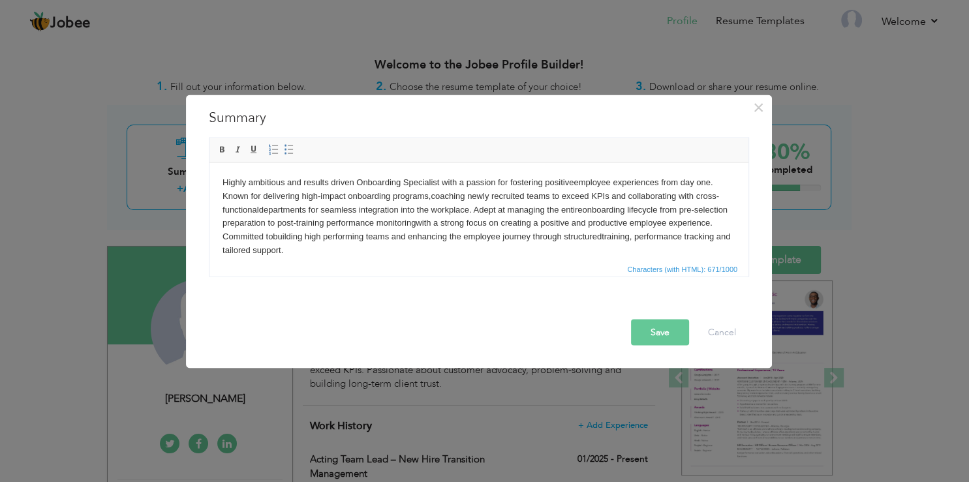
click at [649, 324] on button "Save" at bounding box center [660, 332] width 58 height 26
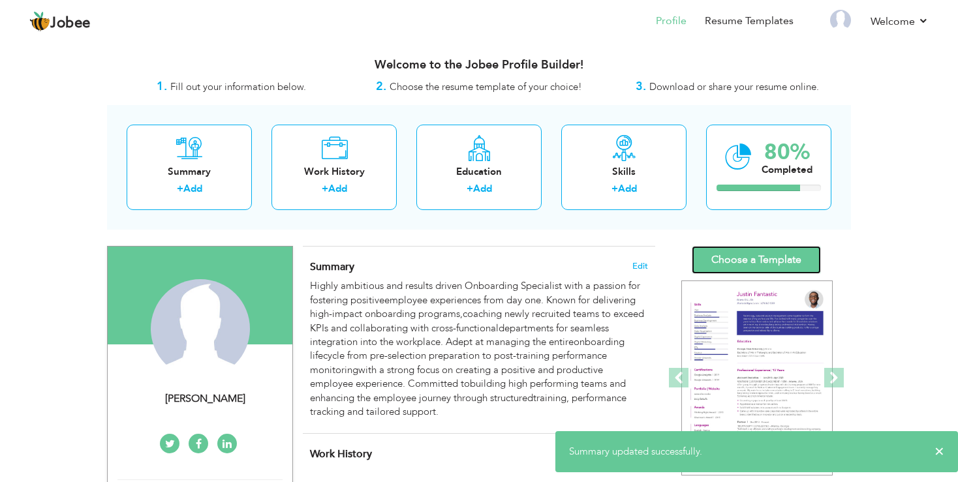
click at [748, 249] on link "Choose a Template" at bounding box center [756, 260] width 129 height 28
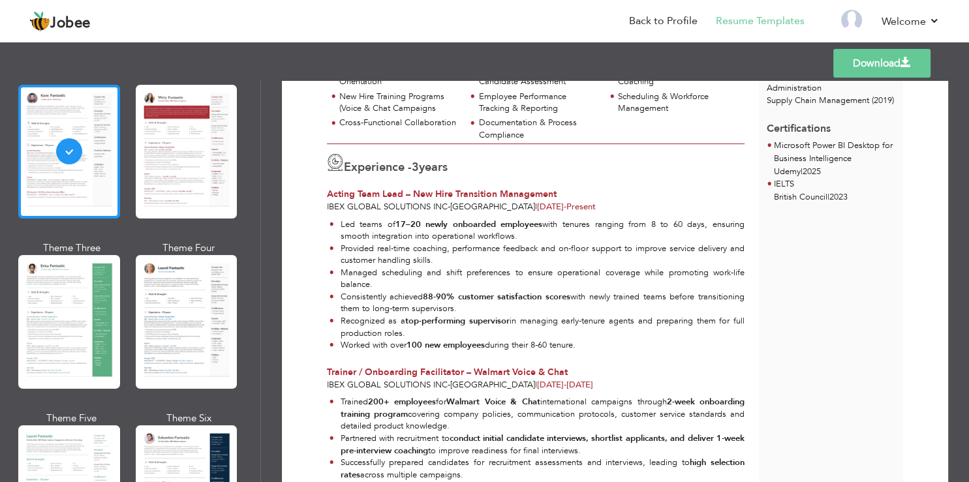
scroll to position [157, 0]
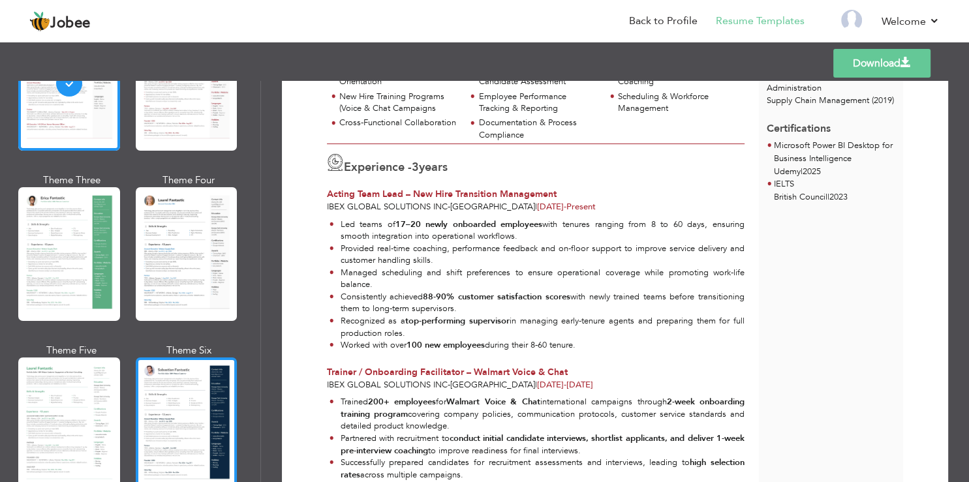
click at [162, 369] on div at bounding box center [187, 425] width 102 height 134
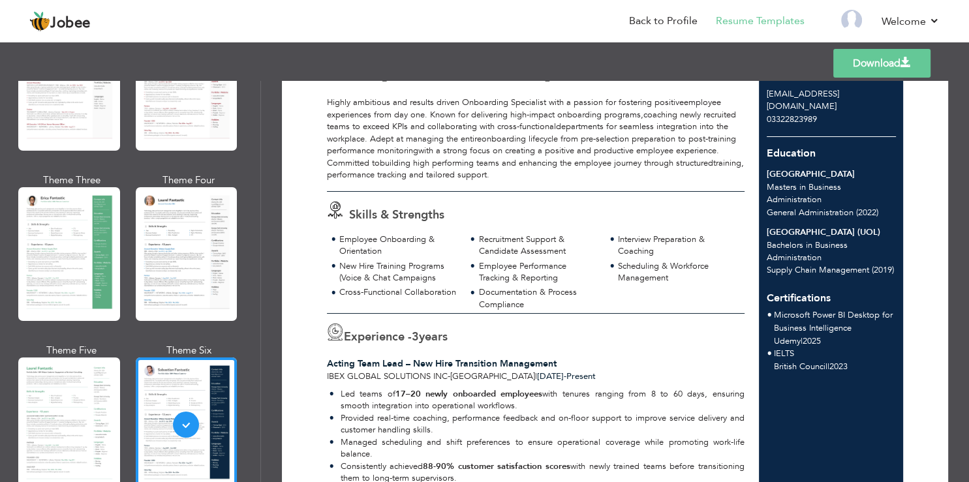
scroll to position [0, 0]
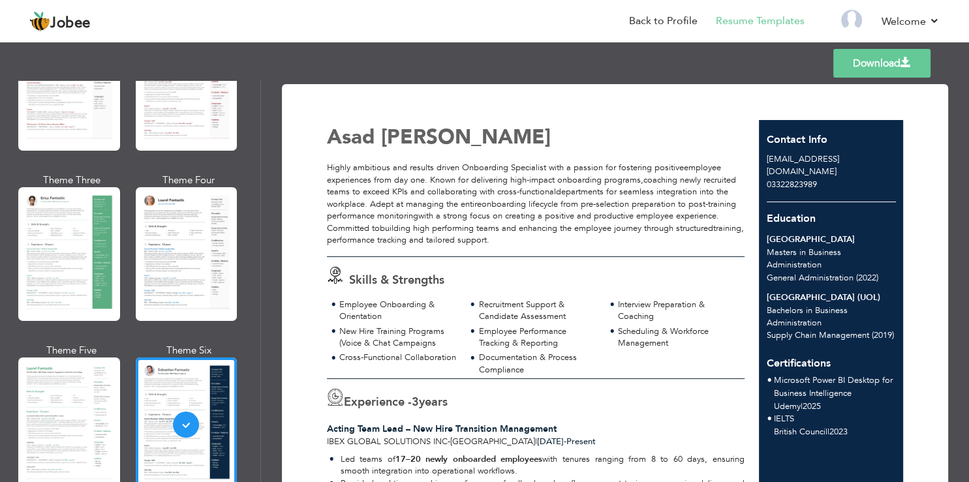
click at [851, 69] on link "Download" at bounding box center [881, 63] width 97 height 29
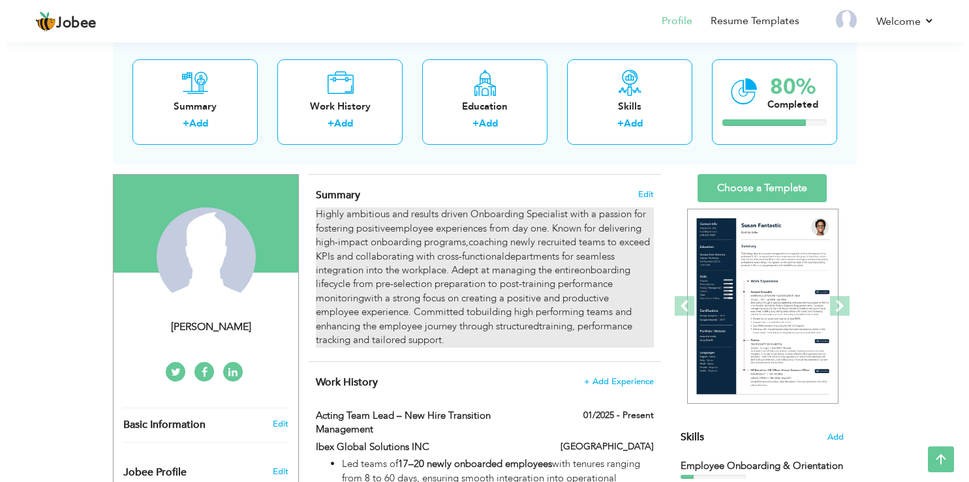
scroll to position [69, 0]
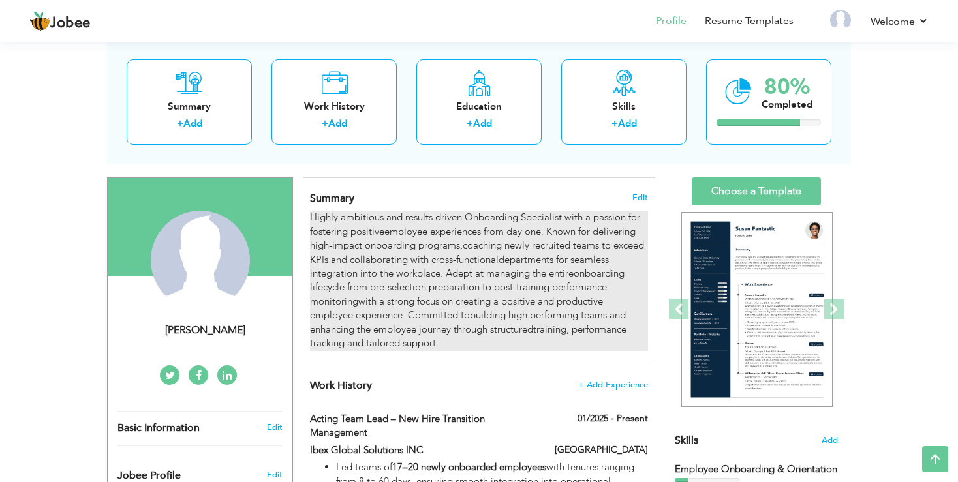
click at [403, 312] on div "Highly ambitious and results driven Onboarding Specialist with a passion for fo…" at bounding box center [479, 281] width 338 height 140
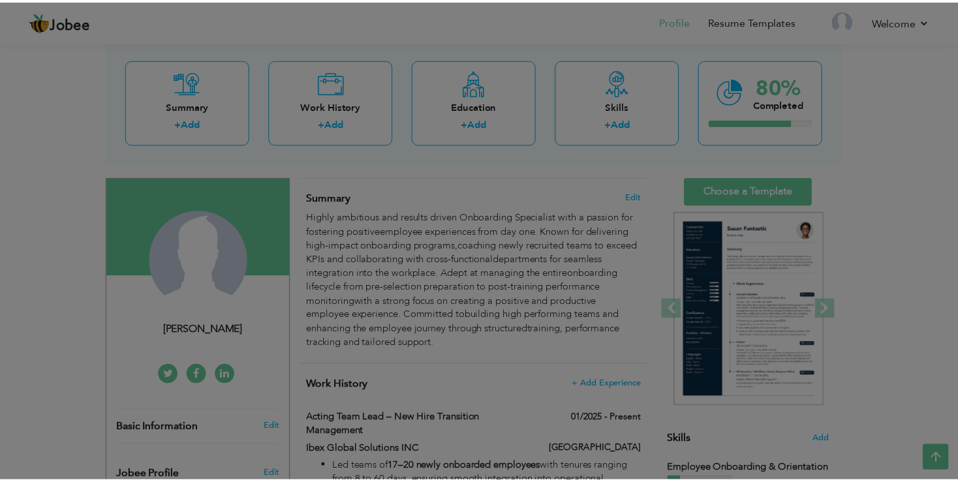
scroll to position [0, 0]
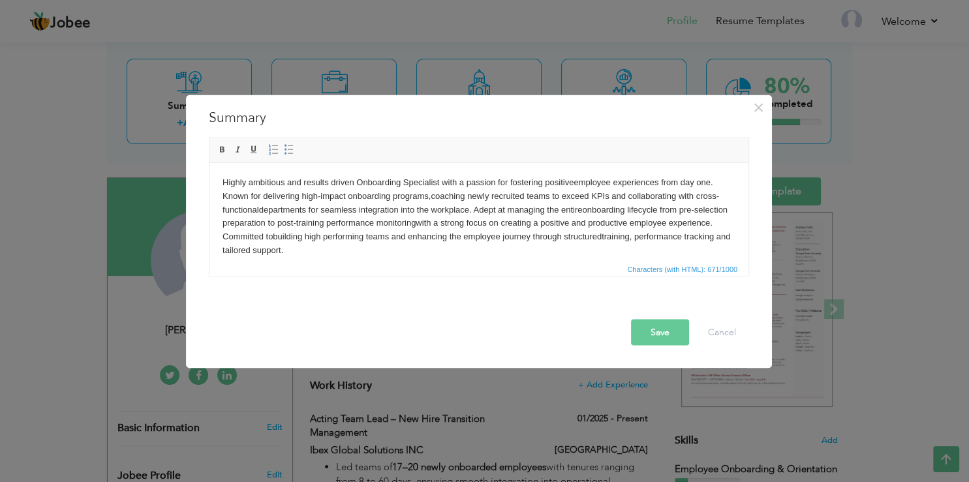
click at [286, 222] on body "Highly ambitious and results driven Onboarding Specialist with a passion for fo…" at bounding box center [478, 216] width 513 height 82
click at [297, 267] on span "Characters (with HTML): 671/1000" at bounding box center [478, 268] width 539 height 16
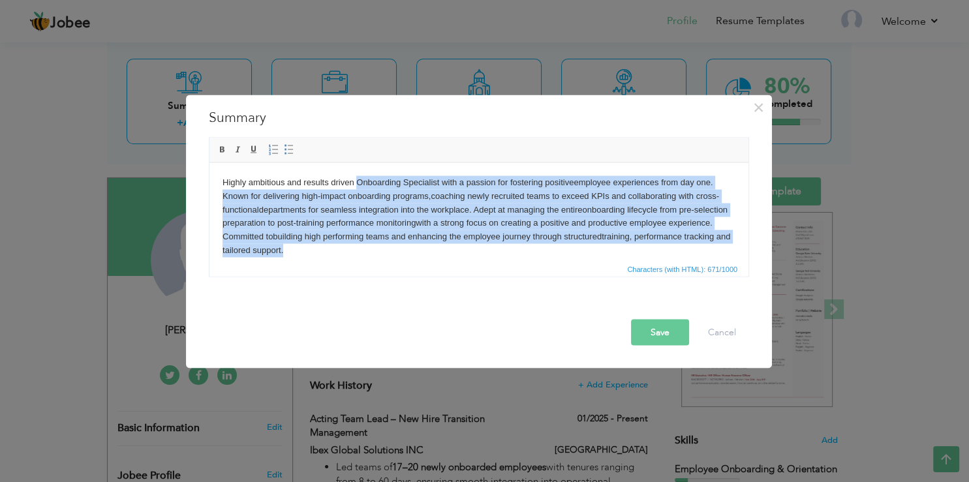
drag, startPoint x: 316, startPoint y: 259, endPoint x: 359, endPoint y: 179, distance: 91.1
click at [359, 180] on html "Highly ambitious and results driven Onboarding Specialist with a passion for fo…" at bounding box center [478, 211] width 539 height 98
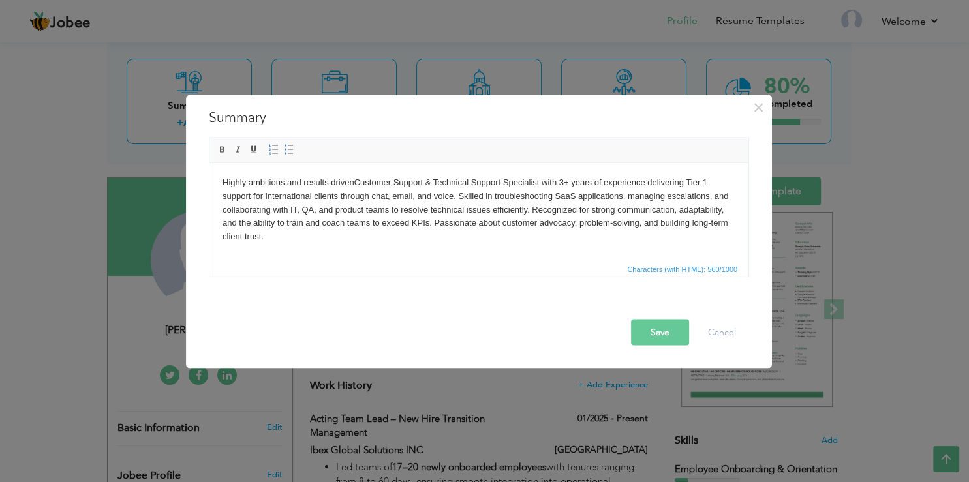
click at [366, 186] on body "Highly ambitious and results driven Customer Support & Technical Support Specia…" at bounding box center [478, 209] width 513 height 68
click at [673, 335] on button "Save" at bounding box center [660, 332] width 58 height 26
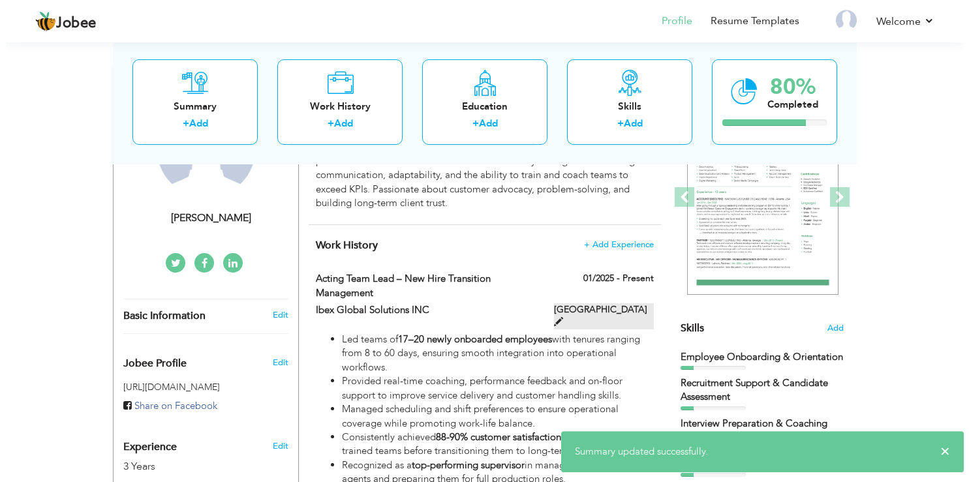
scroll to position [206, 0]
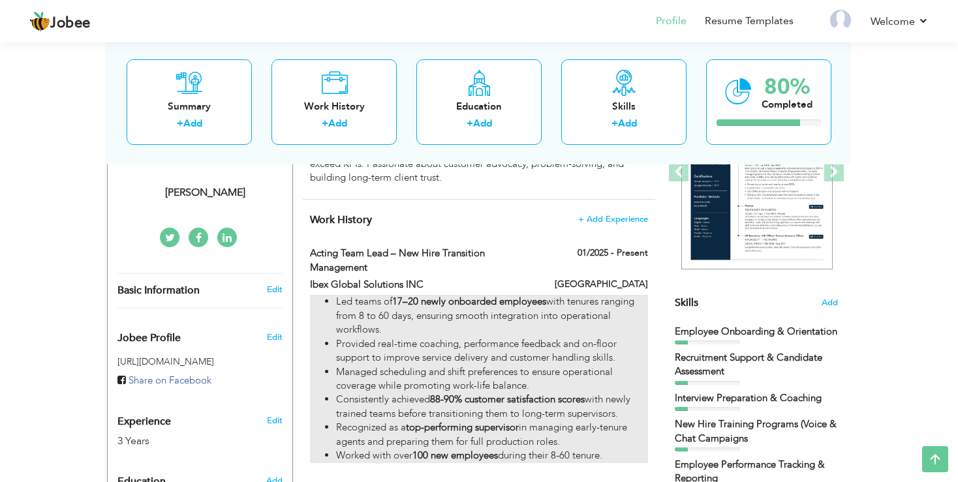
click at [385, 344] on li "Provided real-time coaching, performance feedback and on-floor support to impro…" at bounding box center [492, 351] width 312 height 28
type input "Acting Team Lead – New Hire Transition Management"
type input "Ibex Global Solutions INC"
type input "01/2025"
type input "[GEOGRAPHIC_DATA]"
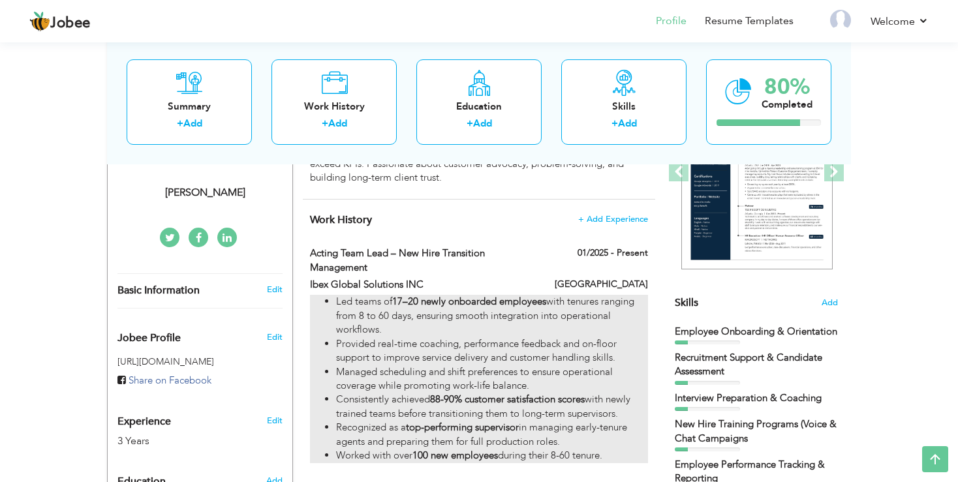
checkbox input "true"
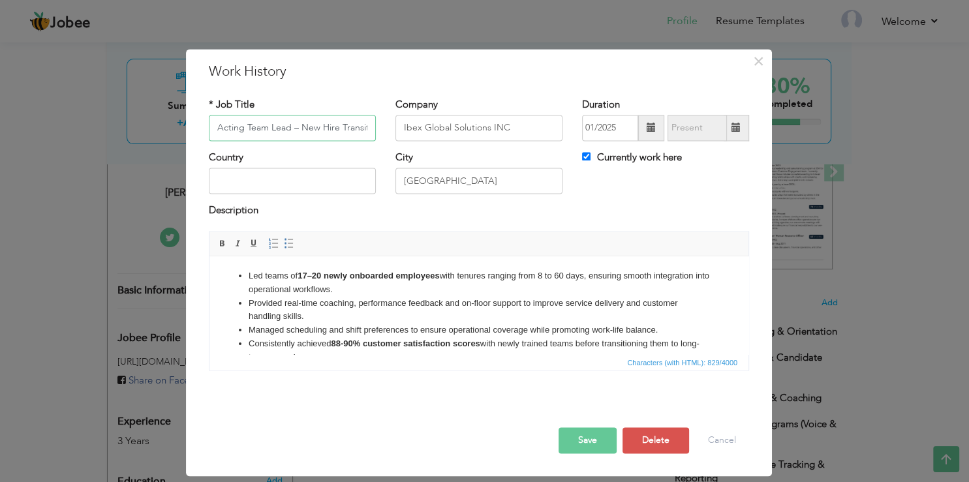
scroll to position [0, 68]
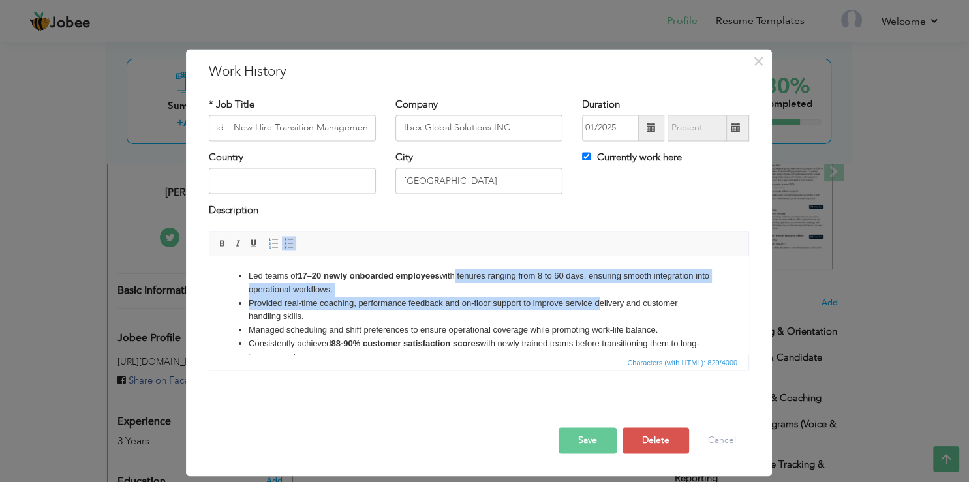
drag, startPoint x: 459, startPoint y: 277, endPoint x: 602, endPoint y: 297, distance: 143.6
click at [602, 297] on ul "Led teams of 17–20 newly onboarded employees with tenures ranging from 8 to 60 …" at bounding box center [478, 330] width 513 height 122
click at [459, 305] on li "Provided real-time coaching, performance feedback and on-floor support to impro…" at bounding box center [479, 310] width 461 height 27
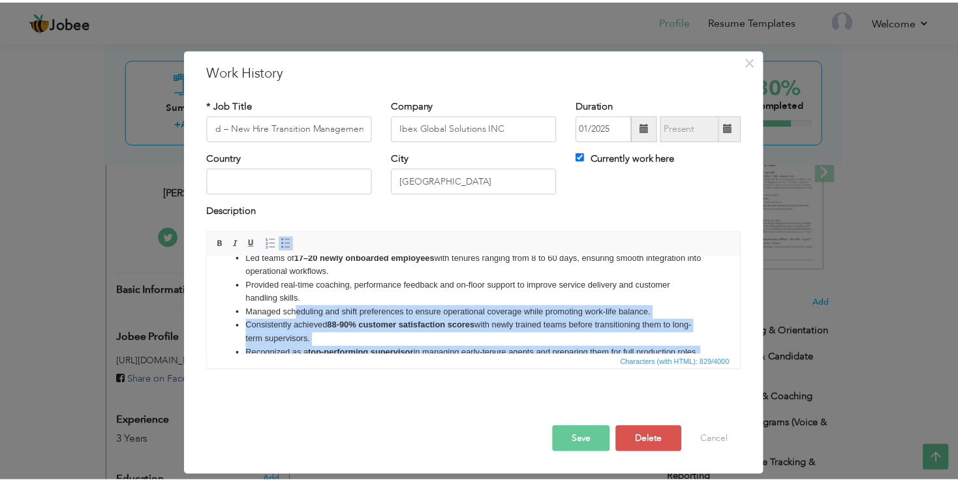
scroll to position [0, 0]
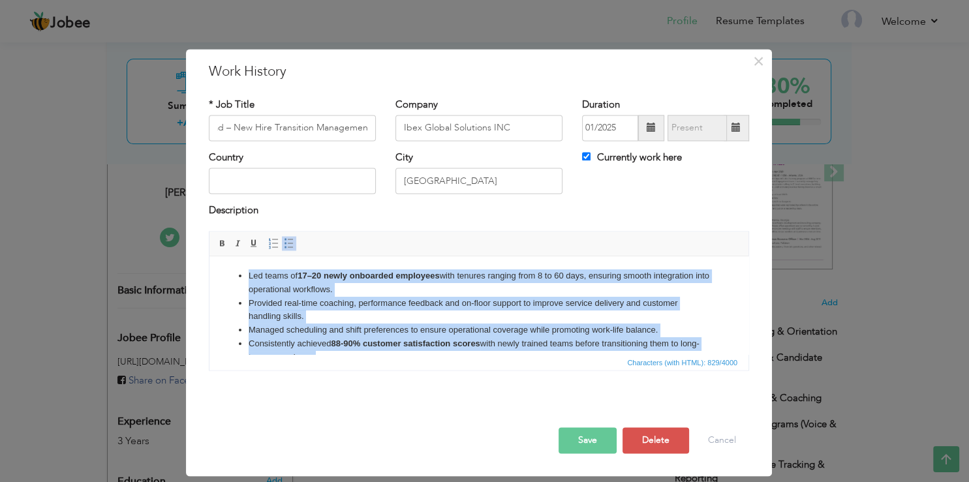
drag, startPoint x: 494, startPoint y: 353, endPoint x: 215, endPoint y: 258, distance: 294.4
click at [215, 258] on html "Led teams of 17–20 newly onboarded employees with tenures ranging from 8 to 60 …" at bounding box center [478, 305] width 539 height 98
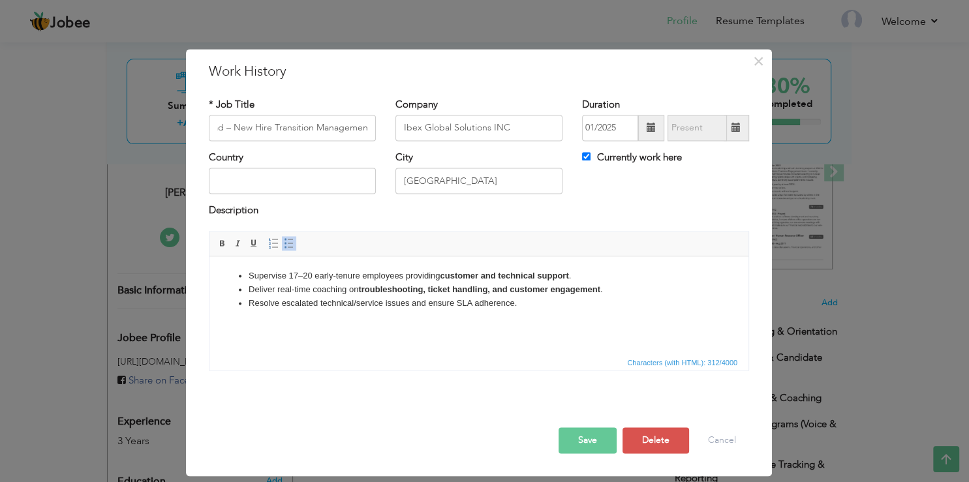
click at [494, 291] on strong "troubleshooting, ticket handling, and customer engagement" at bounding box center [479, 289] width 242 height 10
click at [560, 309] on li "Resolve escalated technical/service issues and ensure SLA adherence." at bounding box center [479, 304] width 461 height 14
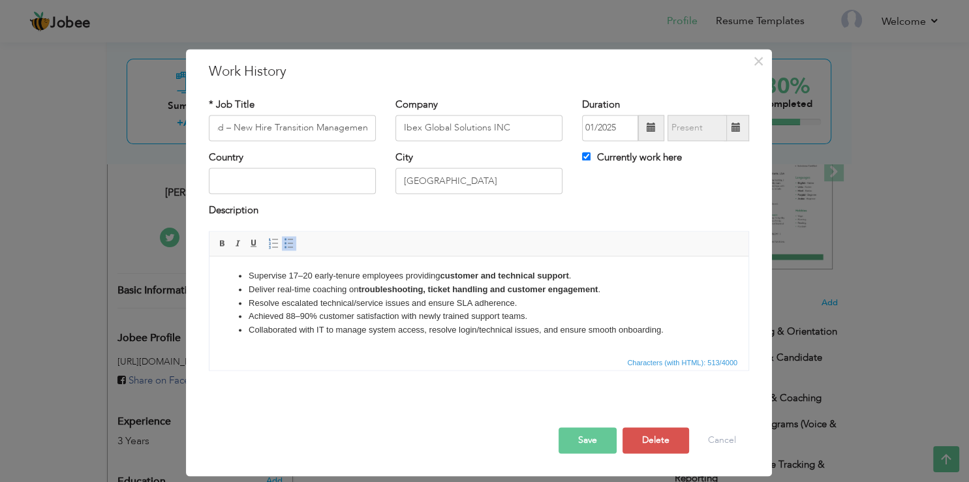
click at [527, 330] on li "Collaborated with IT to manage system access, resolve login/technical issues, a…" at bounding box center [479, 331] width 461 height 14
click at [432, 320] on li "Achieved 88–90% customer satisfaction with newly trained support teams." at bounding box center [479, 317] width 461 height 14
click at [301, 318] on li "Achieved 88–90% customer satisfaction with newly trained support teams." at bounding box center [479, 317] width 461 height 14
click at [408, 336] on li "Collaborated with IT to manage system access, resolve login/technical issue and…" at bounding box center [479, 331] width 461 height 14
click at [587, 452] on button "Save" at bounding box center [587, 440] width 58 height 26
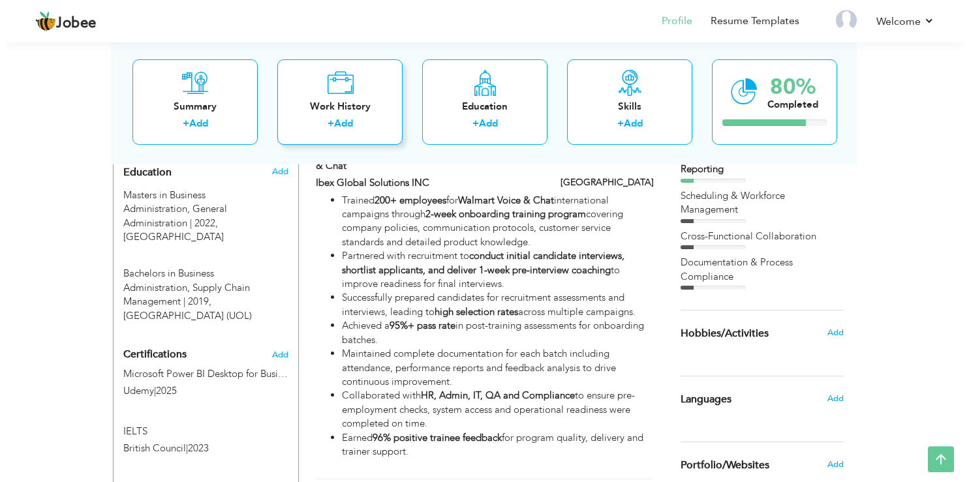
scroll to position [551, 0]
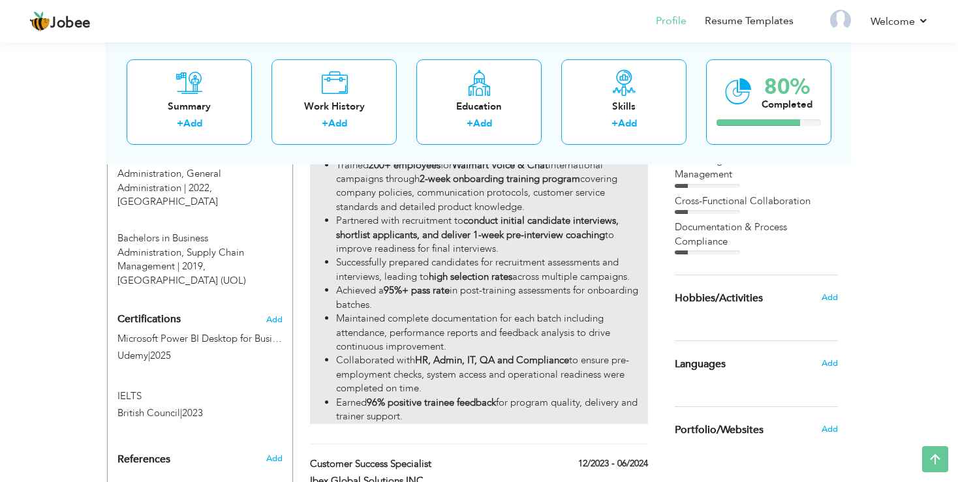
click at [448, 267] on li "Successfully prepared candidates for recruitment assessments and interviews, le…" at bounding box center [492, 270] width 312 height 28
type input "Trainer / Onboarding Facilitator – Walmart Voice & Chat"
type input "07/2024"
type input "01/2025"
checkbox input "false"
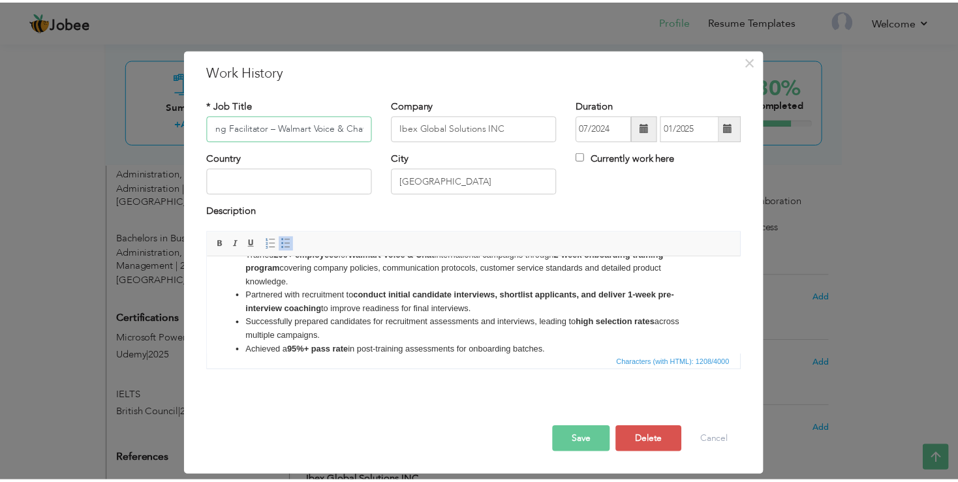
scroll to position [0, 0]
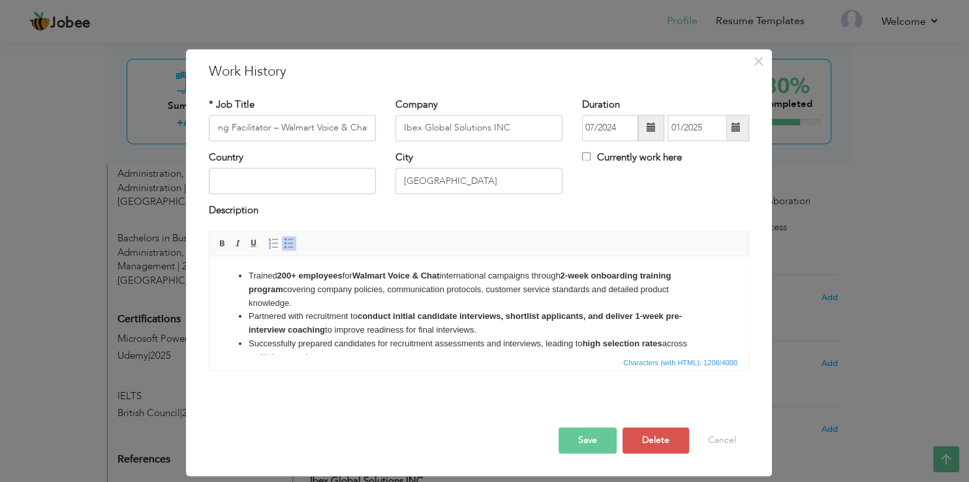
click at [885, 219] on div "× Work History * Job Title Trainer / Onboarding Facilitator – Walmart Voice & C…" at bounding box center [484, 241] width 969 height 482
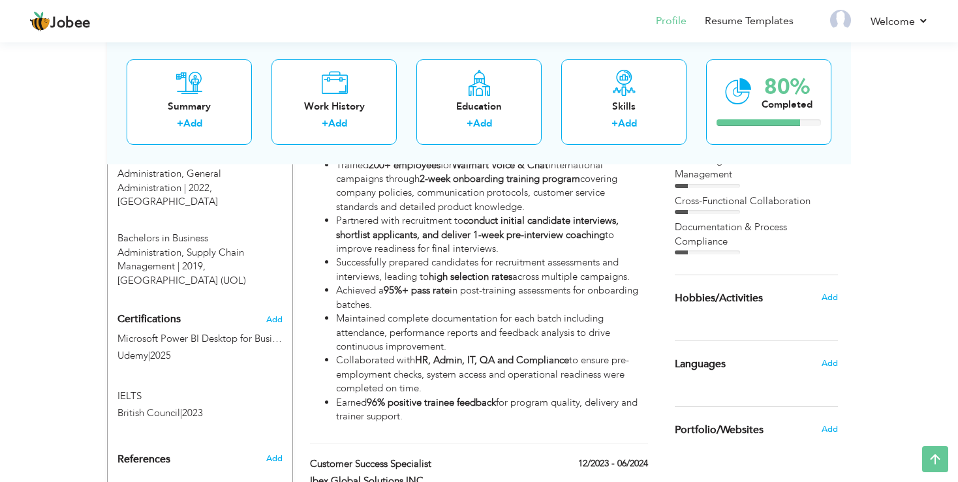
click at [945, 245] on div "View Resume Export PDF Profile Summary Public Link Experience Education Awards …" at bounding box center [479, 205] width 958 height 1432
